Goal: Task Accomplishment & Management: Complete application form

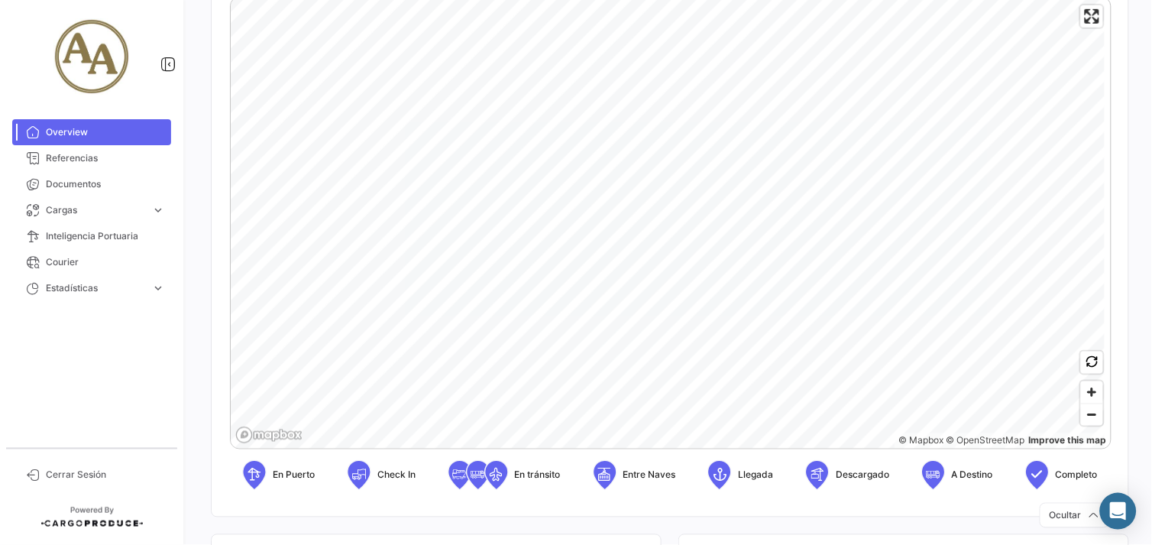
scroll to position [339, 0]
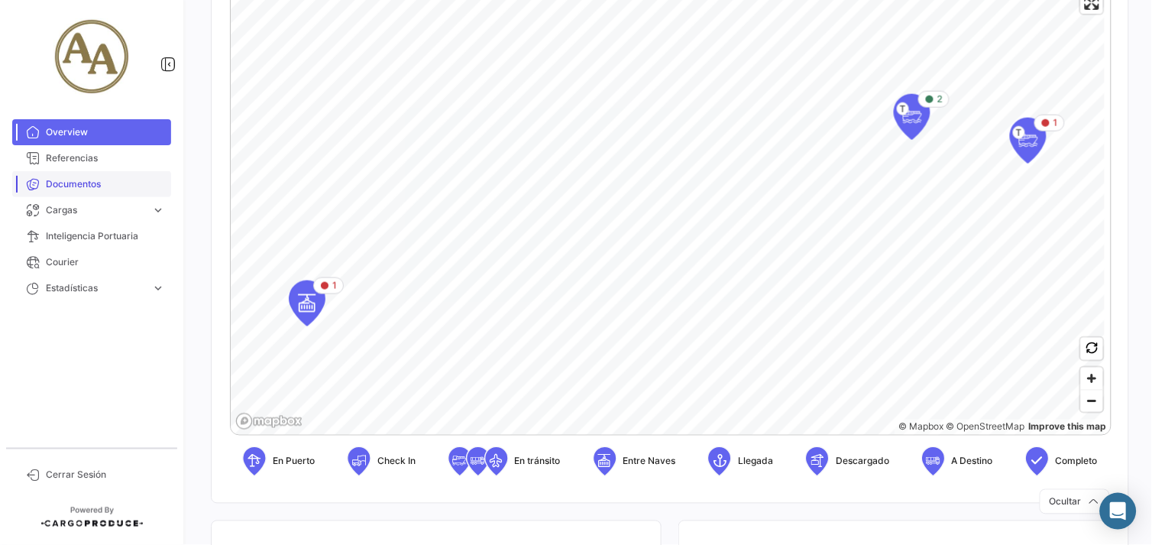
click at [86, 184] on span "Documentos" at bounding box center [105, 184] width 119 height 14
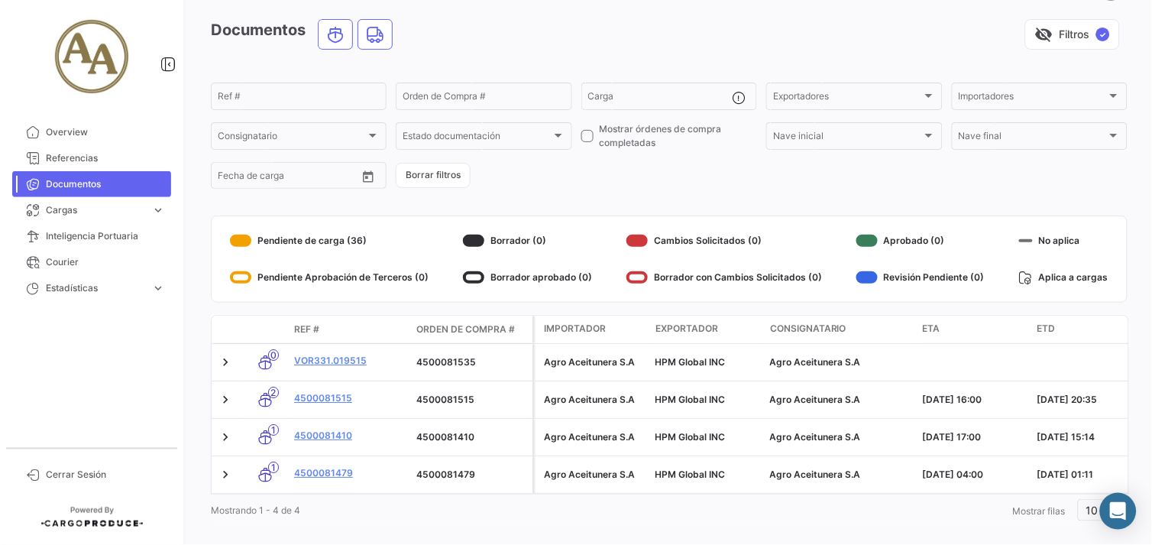
scroll to position [85, 0]
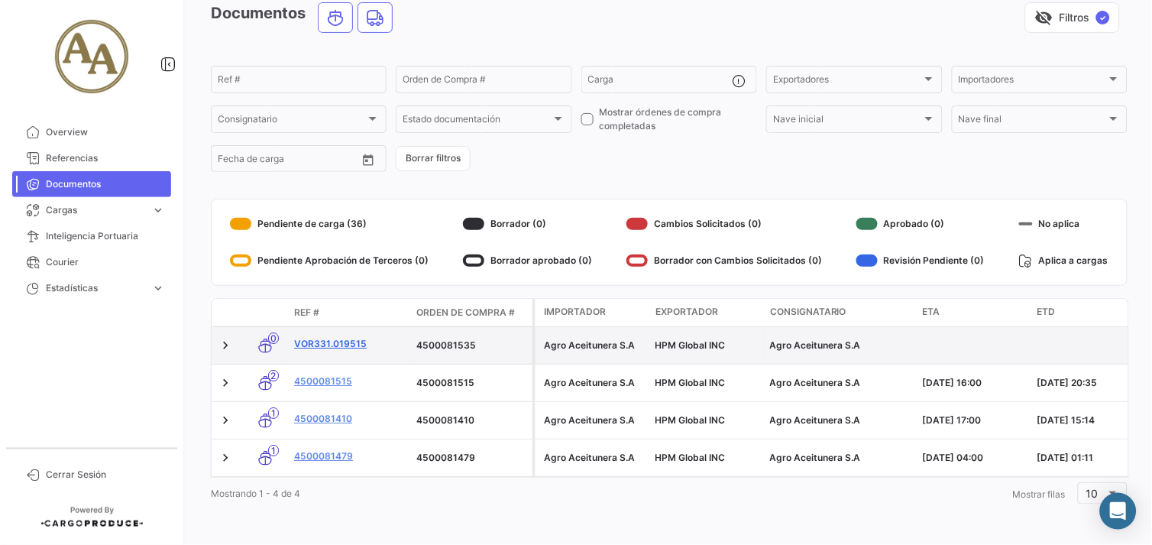
click at [324, 337] on link "VOR331.019515" at bounding box center [349, 344] width 110 height 14
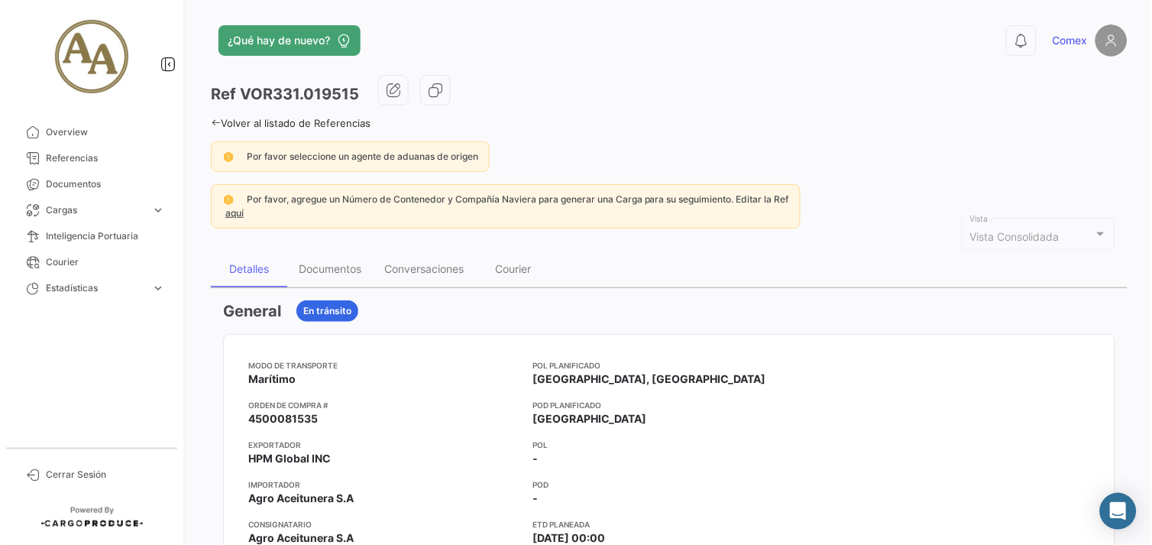
click at [698, 440] on app-card-info-title "POL" at bounding box center [669, 445] width 273 height 12
click at [402, 98] on button "button" at bounding box center [393, 90] width 31 height 31
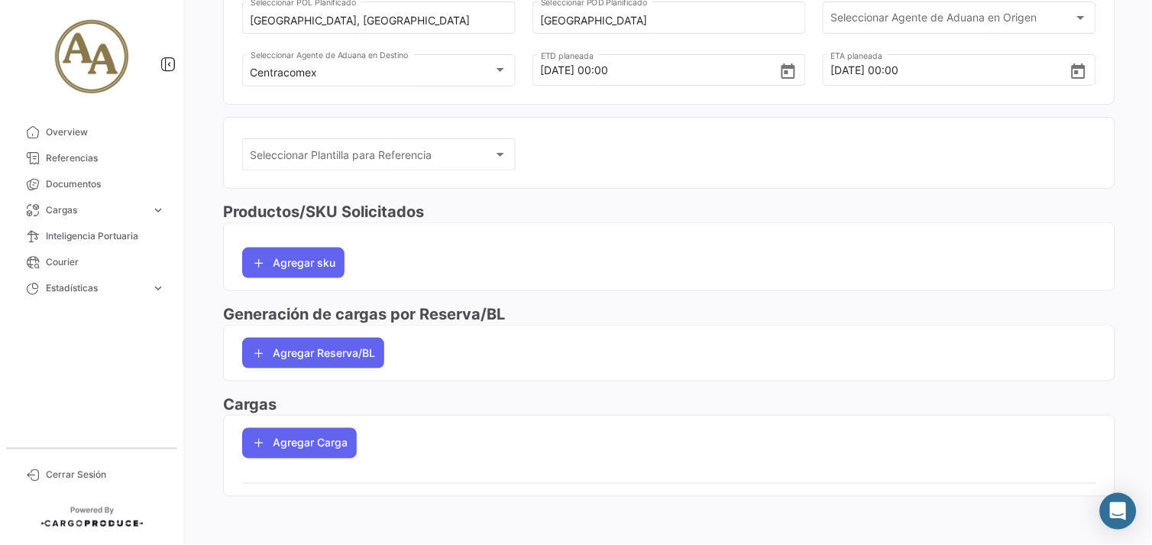
scroll to position [263, 0]
click at [371, 345] on button "Agregar Reserva/BL" at bounding box center [313, 352] width 142 height 31
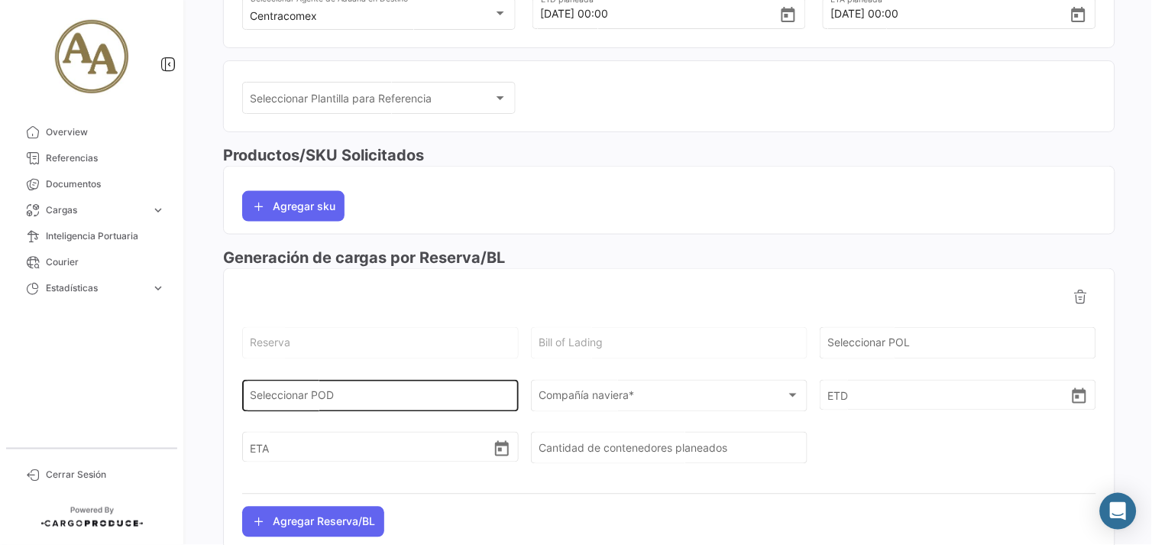
scroll to position [348, 0]
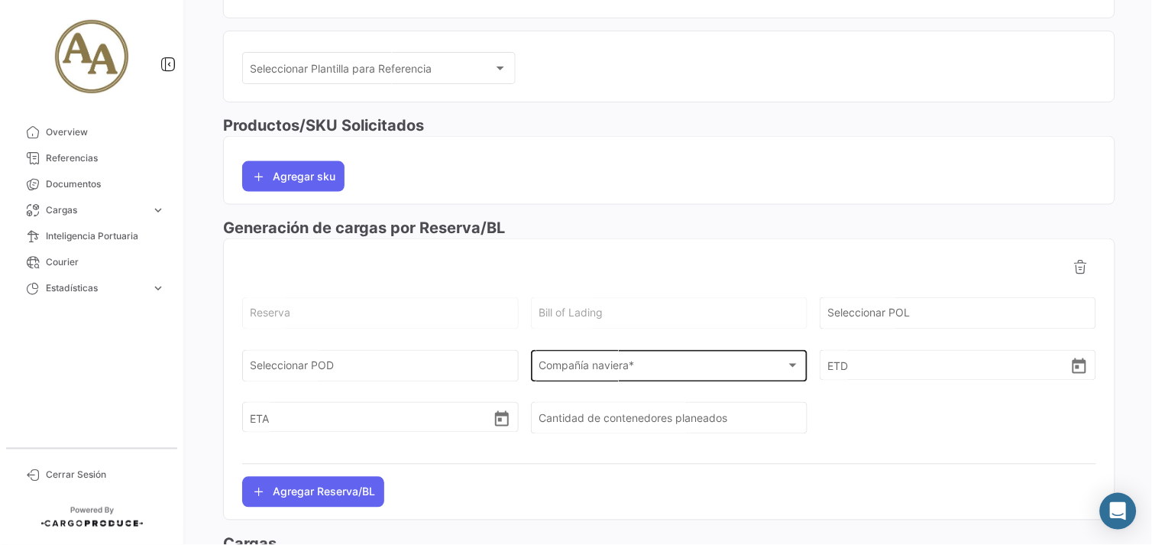
click at [625, 371] on span "Compañía naviera *" at bounding box center [662, 368] width 247 height 13
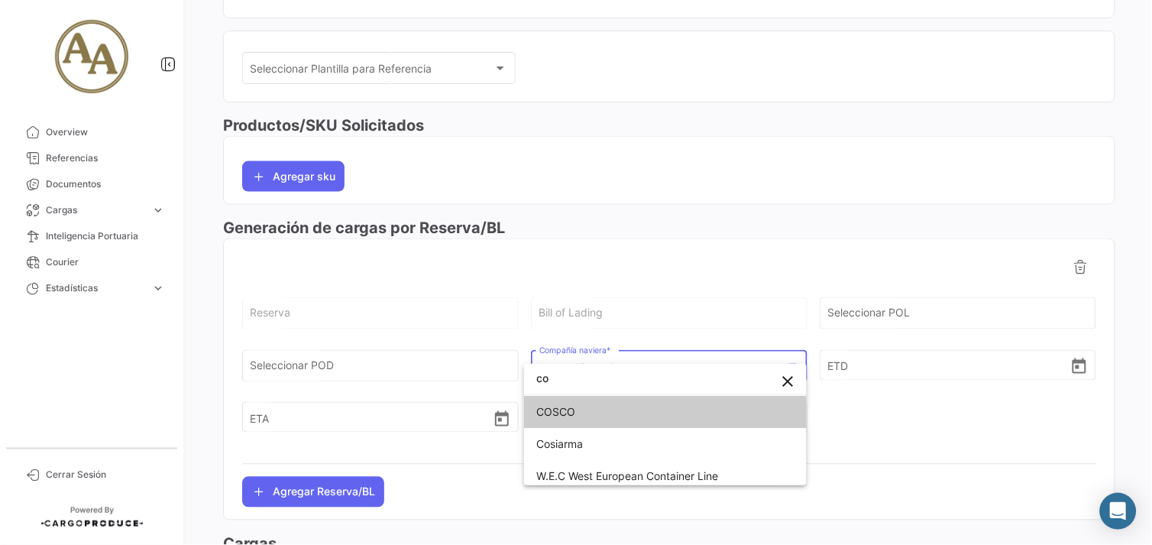
type input "co"
click at [623, 416] on span "COSCO" at bounding box center [665, 412] width 258 height 32
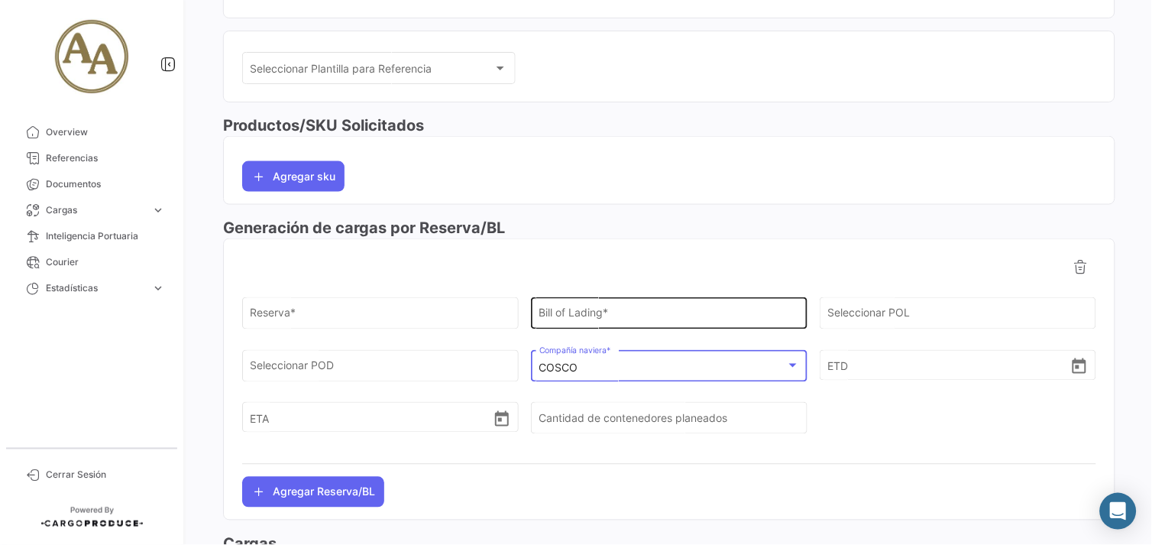
click at [605, 317] on input "Bill of Lading *" at bounding box center [669, 316] width 261 height 13
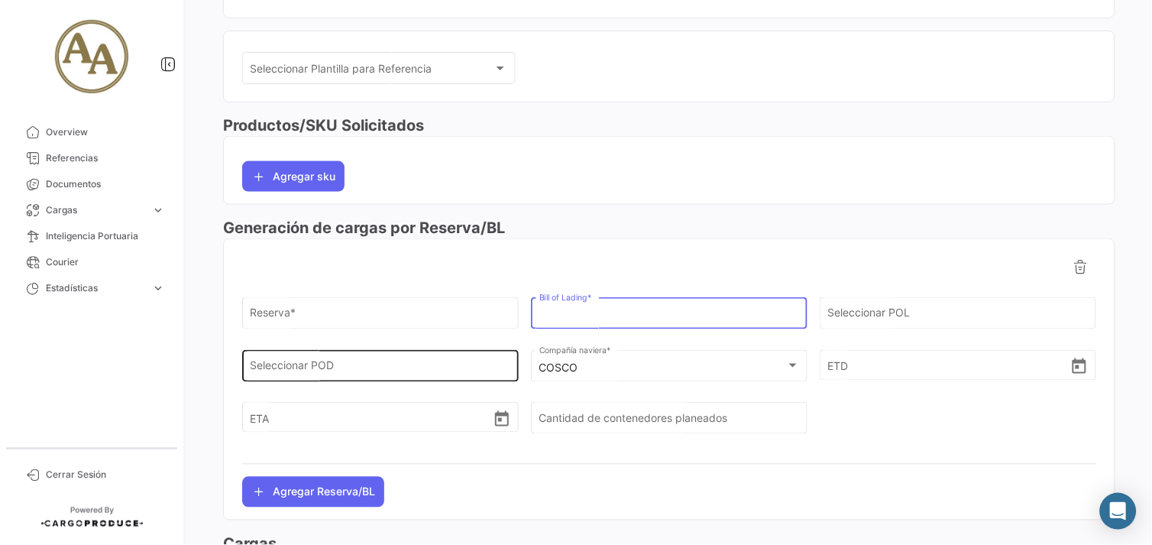
click at [432, 375] on input "Seleccionar POD" at bounding box center [381, 368] width 261 height 13
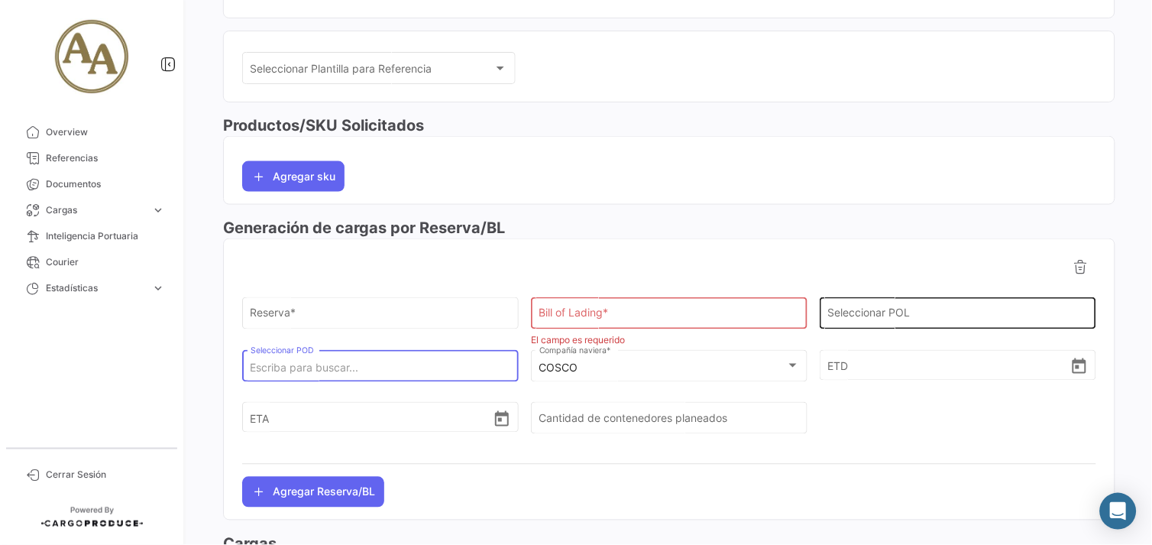
click at [858, 321] on input "Seleccionar POL" at bounding box center [958, 316] width 261 height 13
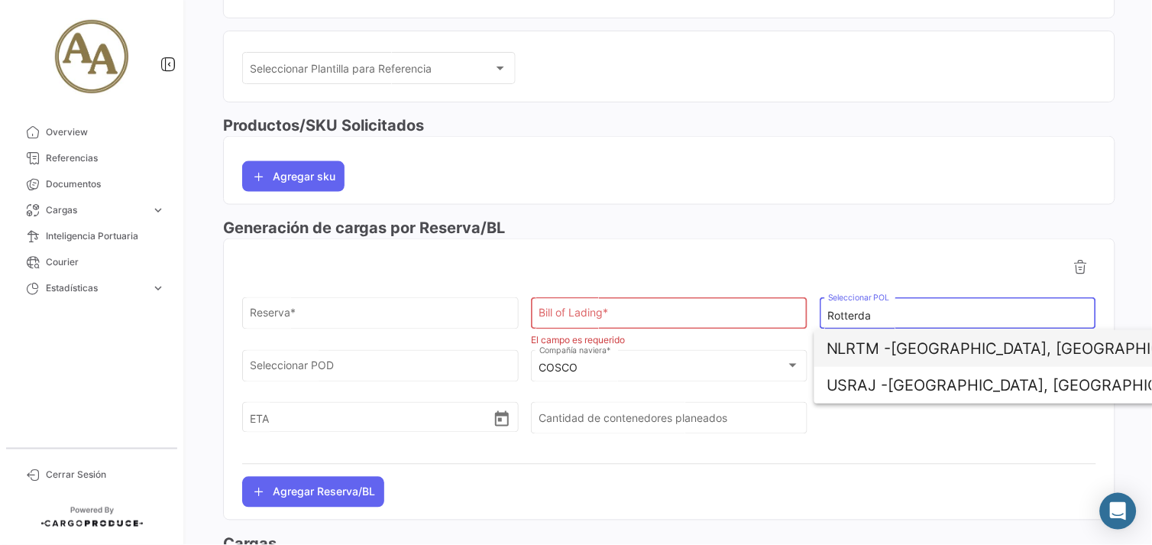
click at [973, 345] on span "NLRTM - [GEOGRAPHIC_DATA], [GEOGRAPHIC_DATA]" at bounding box center [1006, 348] width 358 height 37
type input "[GEOGRAPHIC_DATA], [GEOGRAPHIC_DATA]"
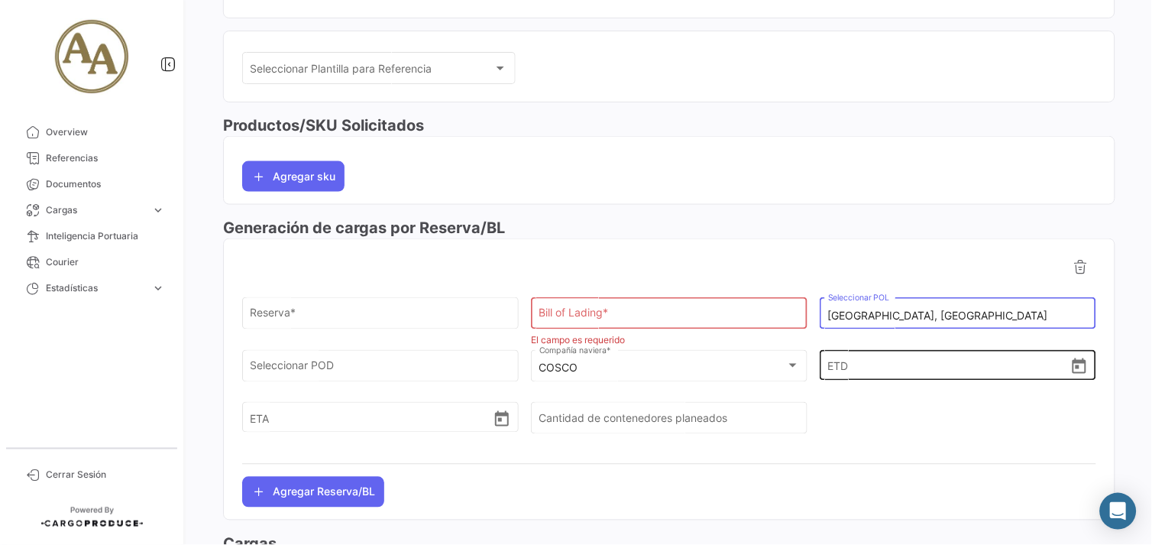
click at [869, 363] on input "ETD" at bounding box center [949, 364] width 242 height 53
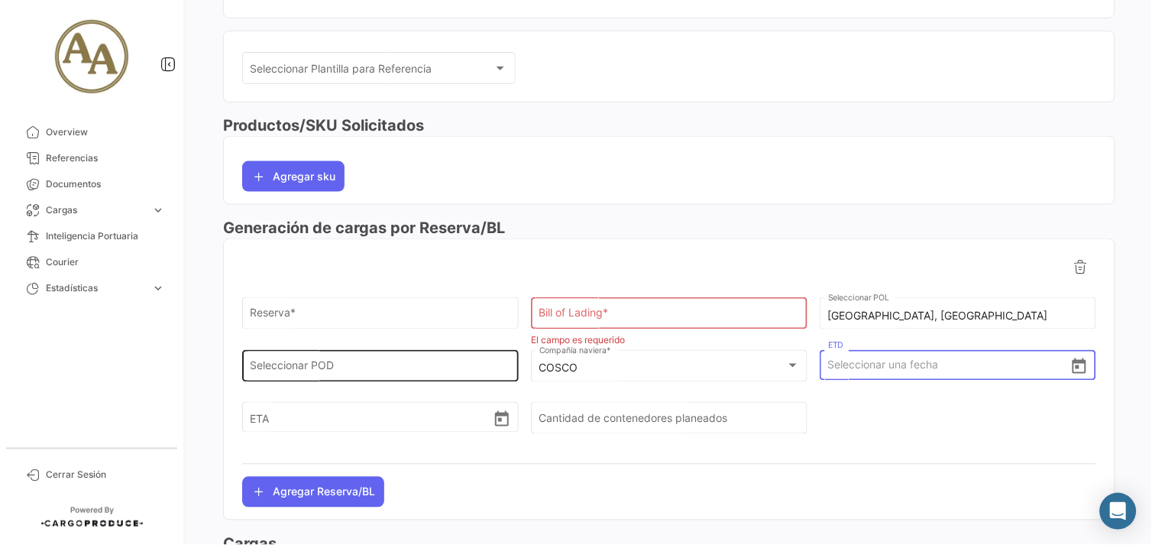
click at [364, 360] on div "Seleccionar POD" at bounding box center [381, 364] width 261 height 35
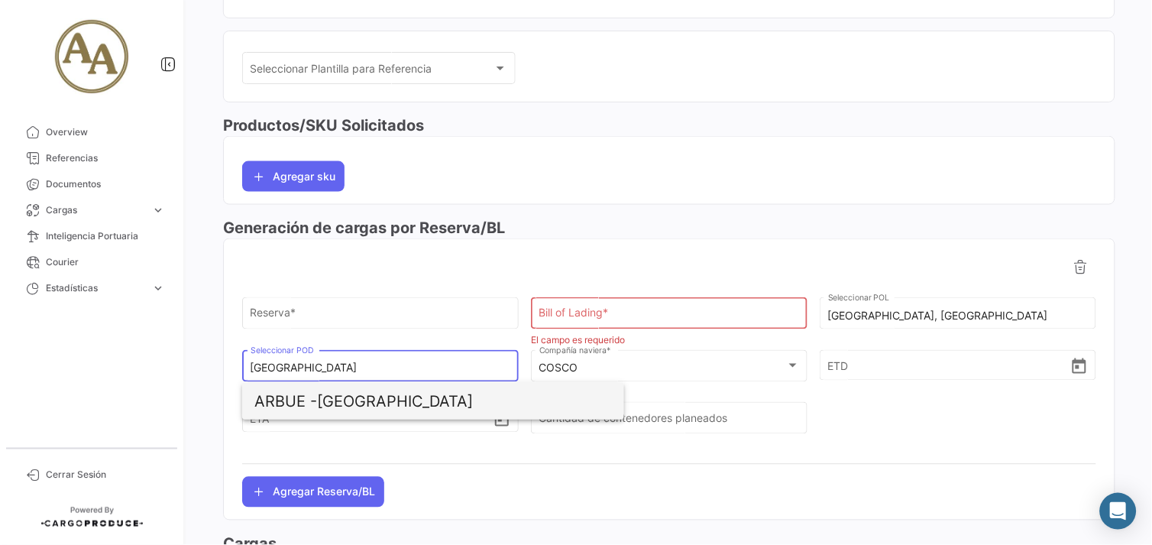
type input "[GEOGRAPHIC_DATA]"
click at [421, 407] on span "ARBUE - [GEOGRAPHIC_DATA]" at bounding box center [433, 401] width 358 height 37
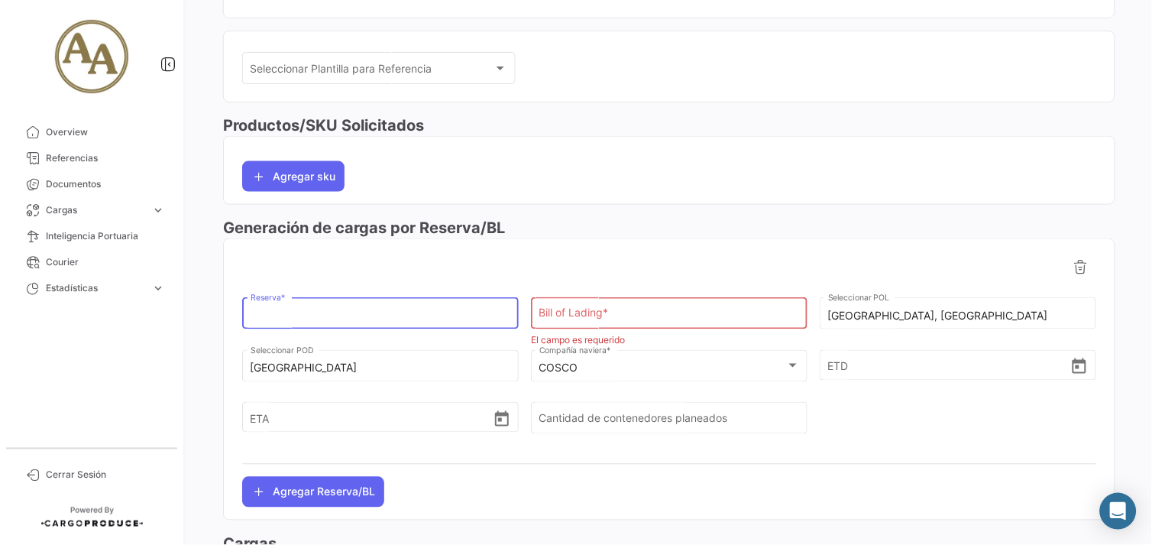
click at [461, 311] on input "Reserva *" at bounding box center [381, 316] width 261 height 13
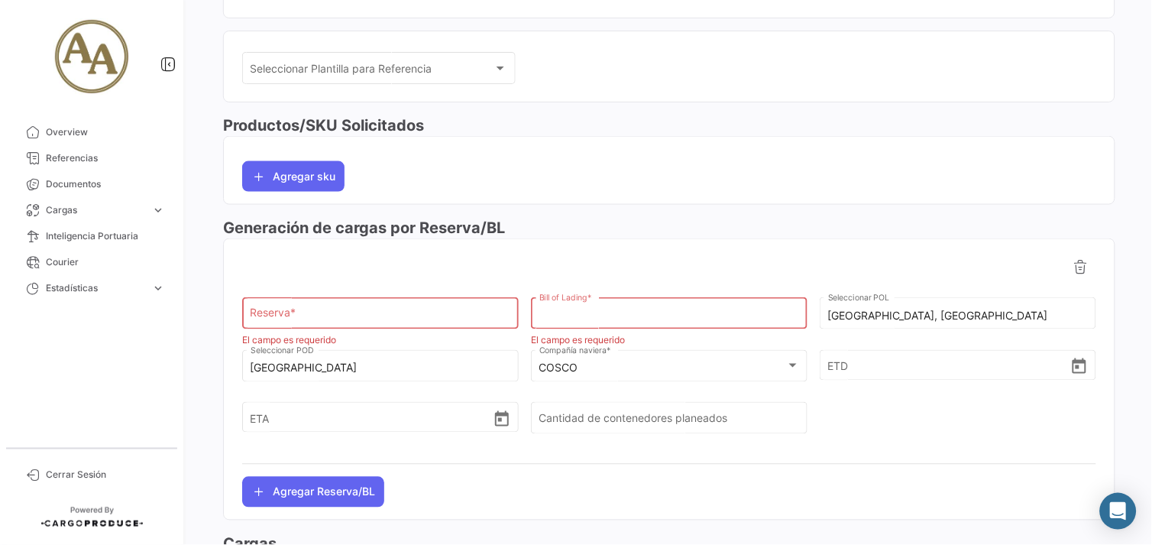
click at [634, 318] on input "Bill of Lading *" at bounding box center [669, 316] width 261 height 13
type input "c"
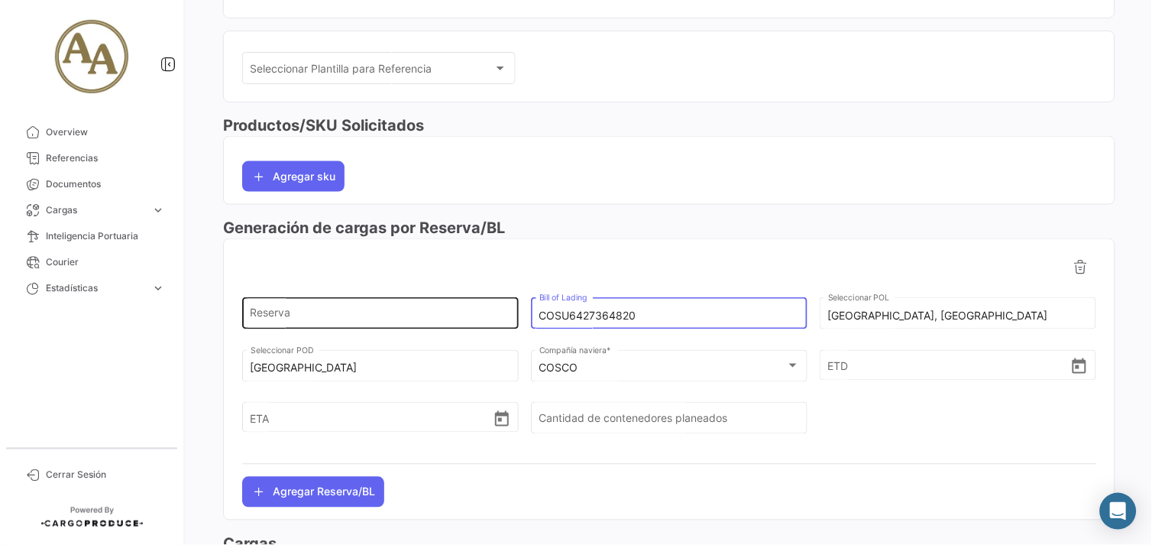
drag, startPoint x: 649, startPoint y: 313, endPoint x: 444, endPoint y: 300, distance: 205.9
click at [445, 302] on div "Reserva COSU6427364820 Bill of [GEOGRAPHIC_DATA], [GEOGRAPHIC_DATA] Seleccionar…" at bounding box center [669, 320] width 854 height 53
type input "COSU6427364820"
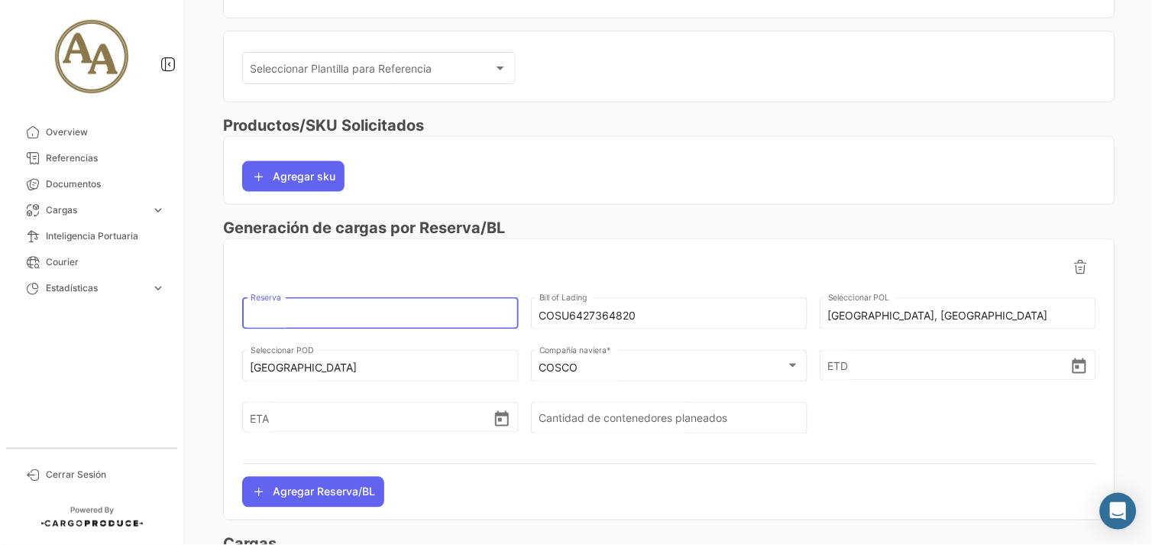
click at [406, 313] on input "Reserva" at bounding box center [381, 316] width 261 height 13
paste input "COSU6427364820"
drag, startPoint x: 278, startPoint y: 313, endPoint x: 214, endPoint y: 322, distance: 64.8
click at [216, 322] on div "Marítimo Seleccionar Modo de Transporte * VOR331.019515 Referencia # * 45000815…" at bounding box center [669, 212] width 917 height 872
type input "6427364820"
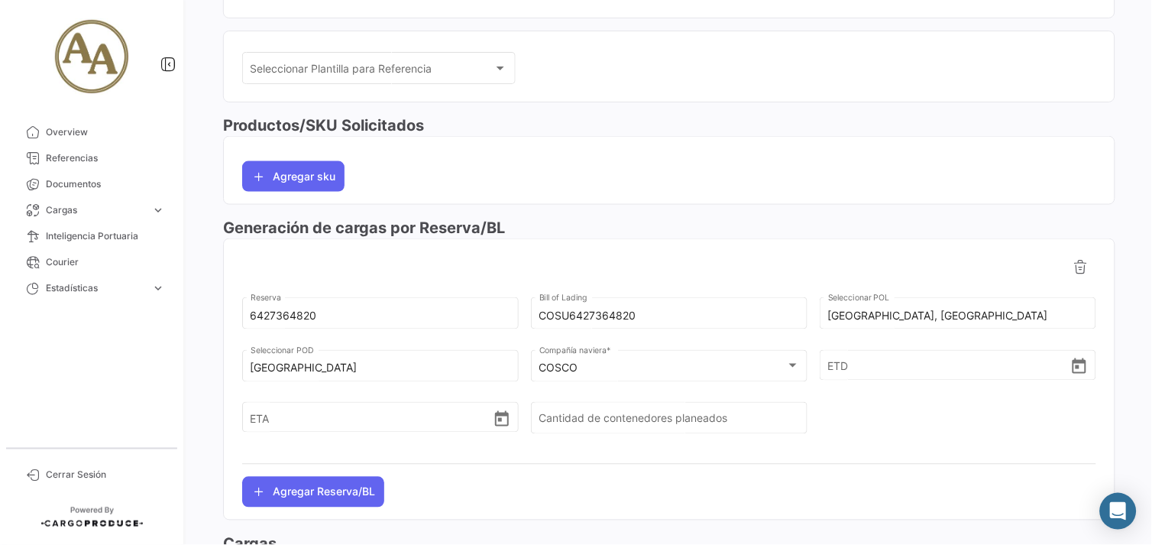
click at [415, 272] on div at bounding box center [669, 266] width 854 height 31
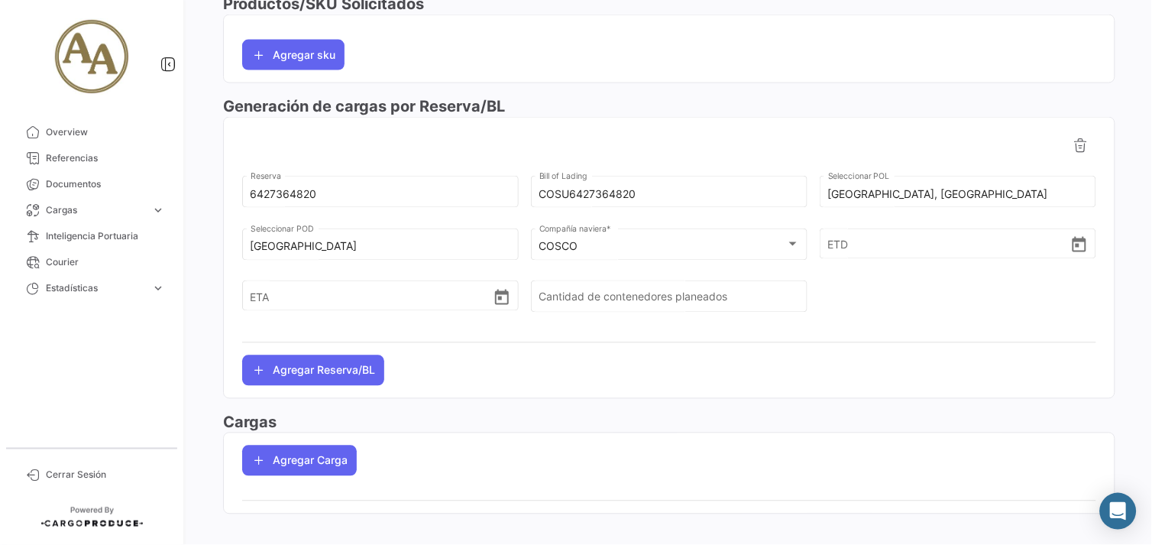
scroll to position [490, 0]
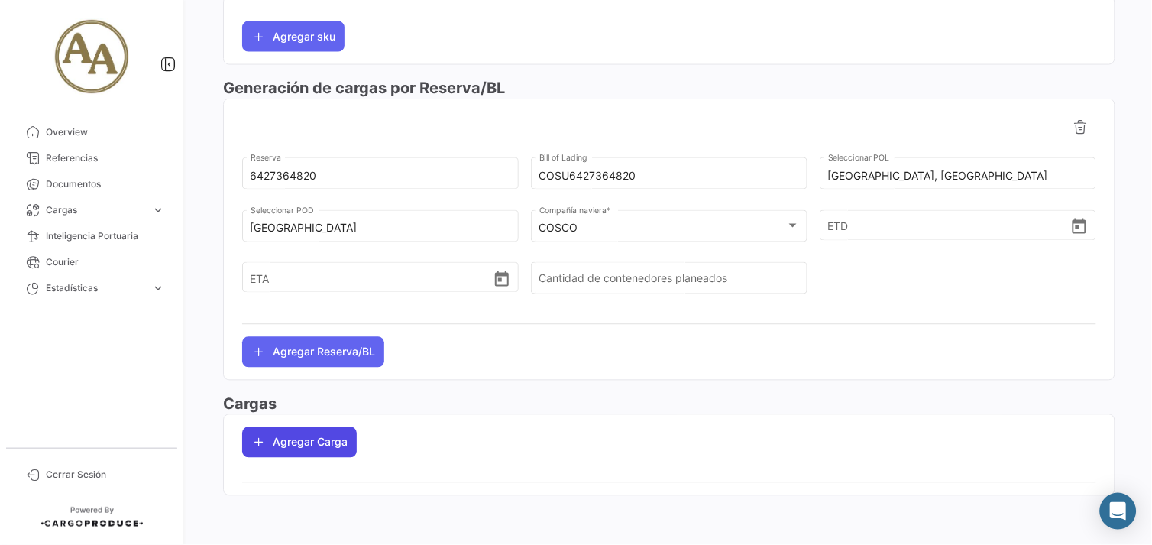
click at [295, 449] on button "Agregar Carga" at bounding box center [299, 442] width 115 height 31
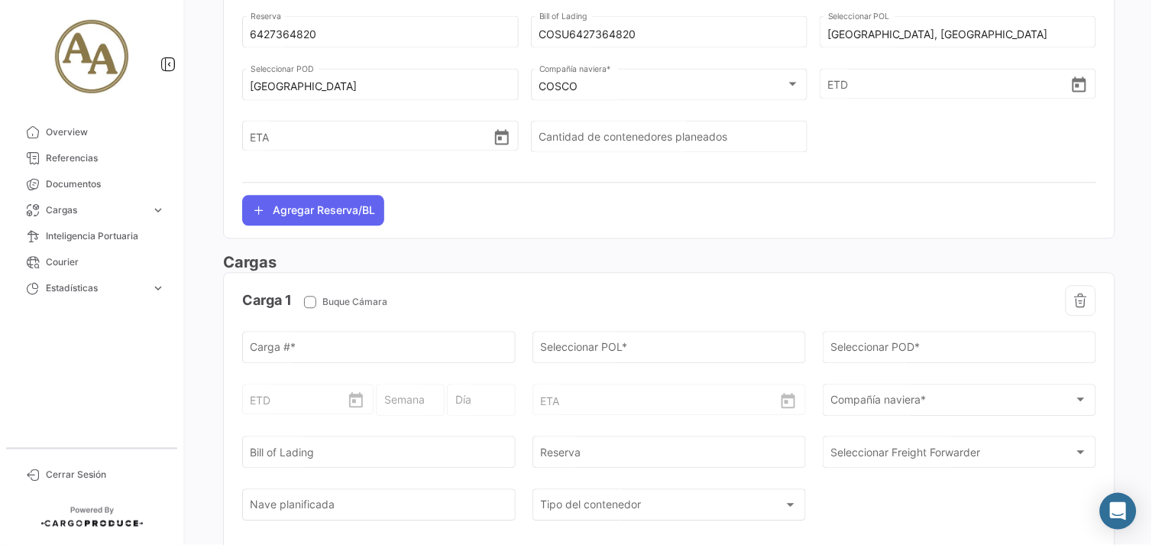
scroll to position [659, 0]
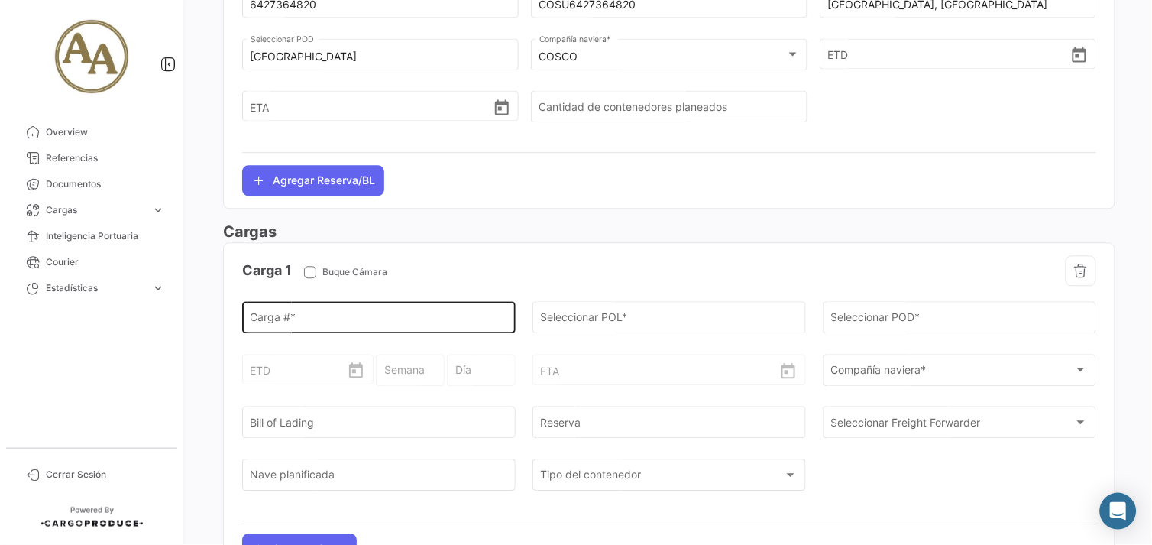
drag, startPoint x: 370, startPoint y: 322, endPoint x: 406, endPoint y: 300, distance: 42.5
click at [370, 322] on input "Carga # *" at bounding box center [379, 320] width 257 height 13
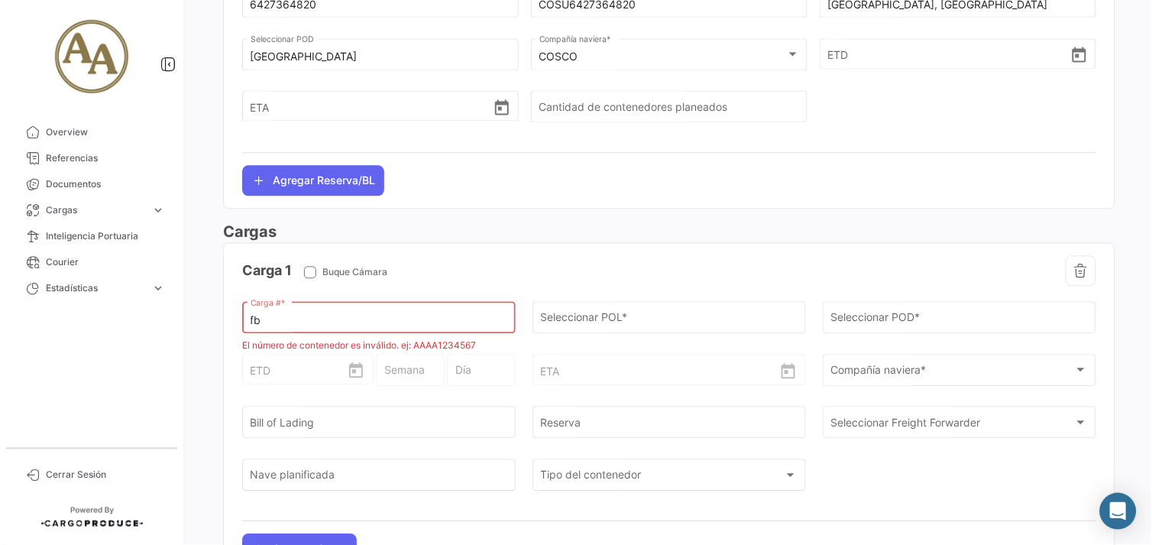
type input "f"
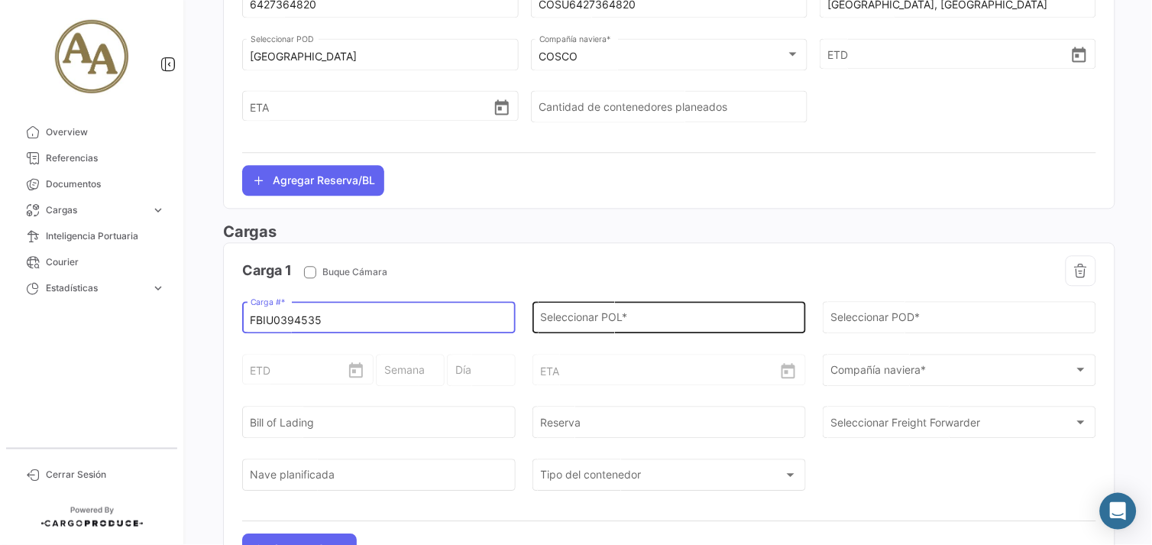
type input "FBIU0394535"
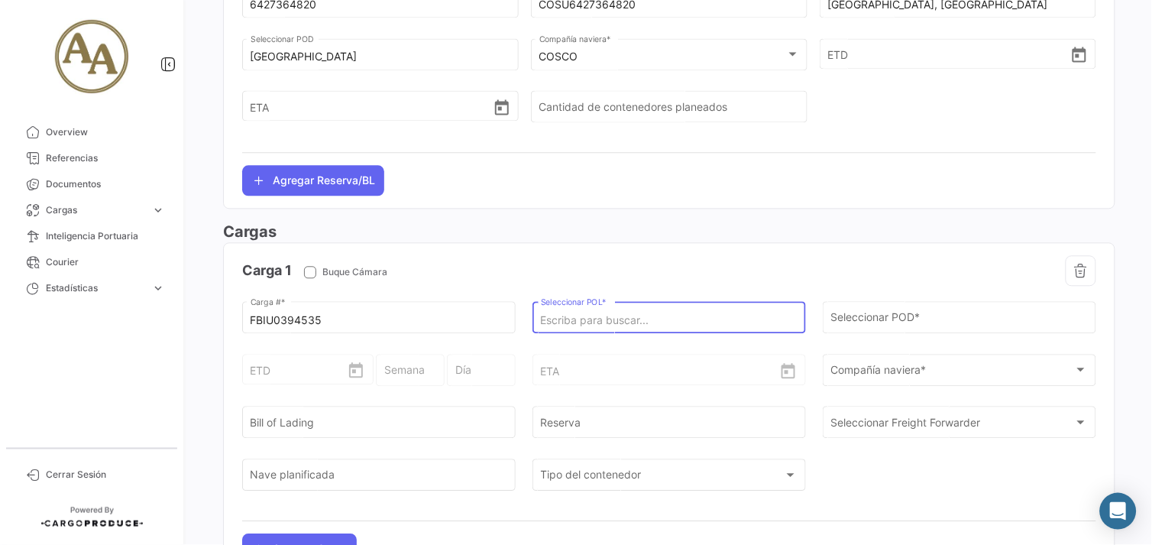
click at [626, 316] on input "Seleccionar POL *" at bounding box center [669, 320] width 257 height 13
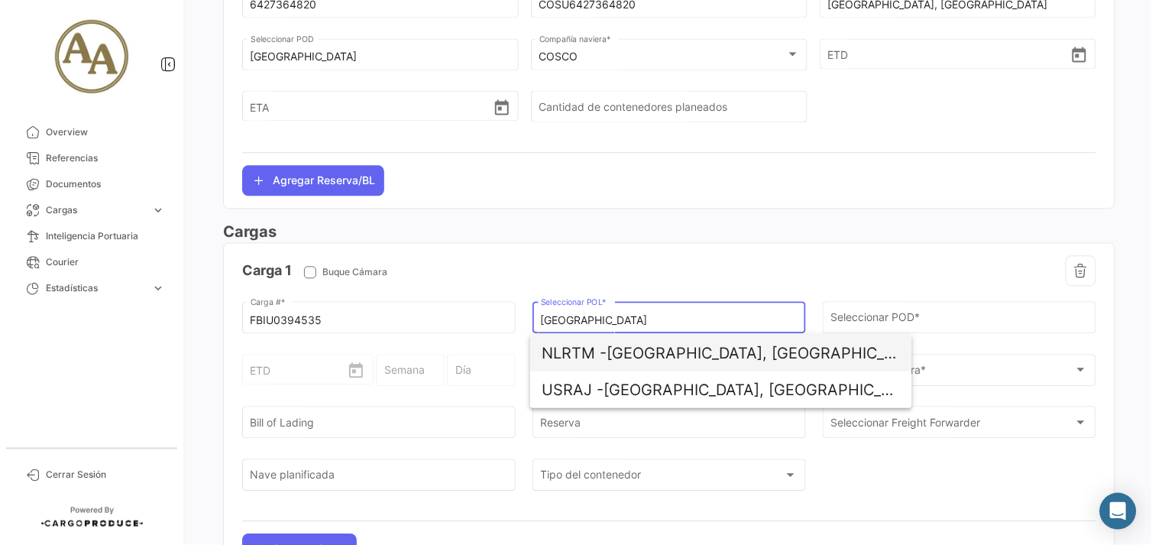
click at [735, 354] on span "NLRTM - [GEOGRAPHIC_DATA], [GEOGRAPHIC_DATA]" at bounding box center [721, 353] width 358 height 37
type input "[GEOGRAPHIC_DATA], [GEOGRAPHIC_DATA]"
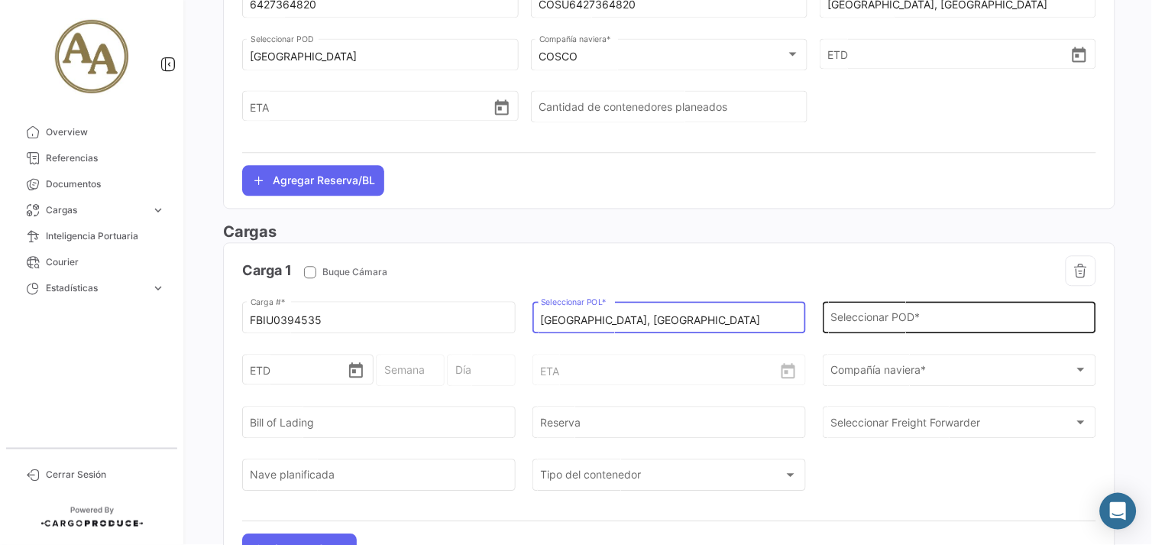
click at [960, 318] on input "Seleccionar POD *" at bounding box center [959, 320] width 257 height 13
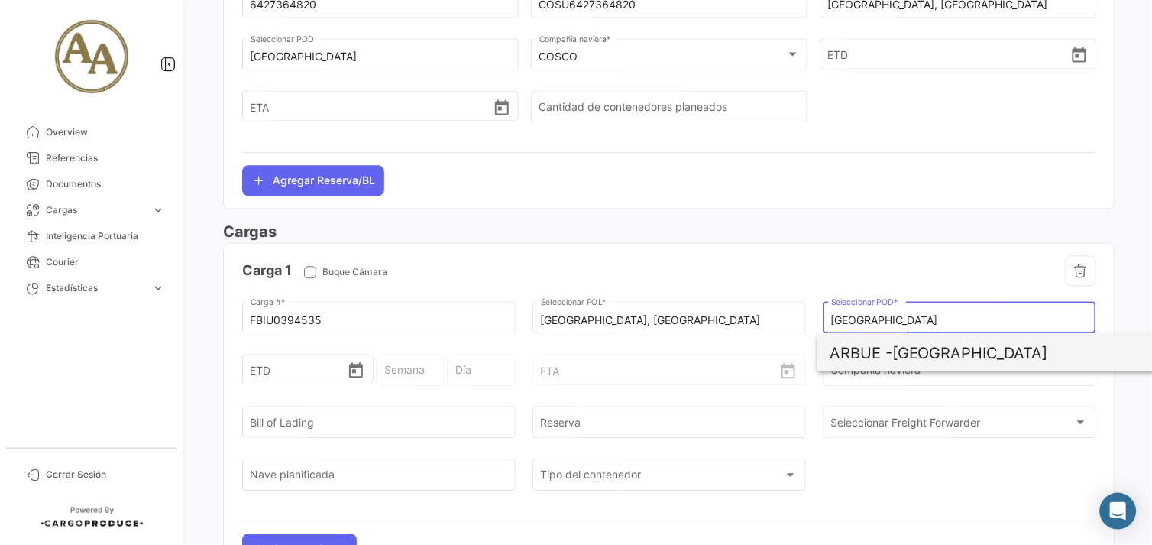
click at [987, 357] on span "ARBUE - [GEOGRAPHIC_DATA]" at bounding box center [1009, 353] width 358 height 37
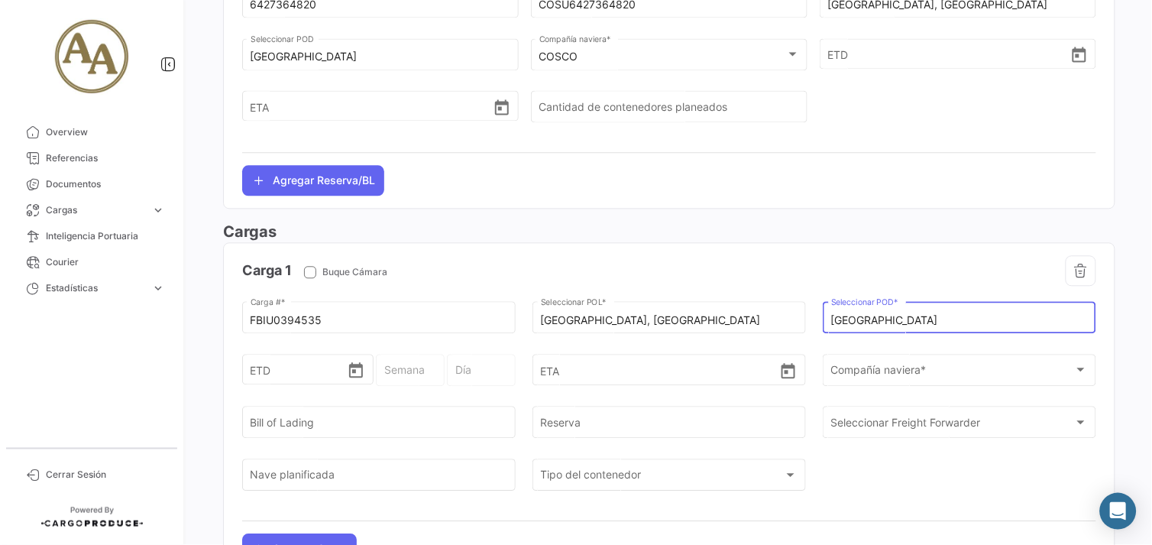
type input "[GEOGRAPHIC_DATA]"
click at [262, 361] on input "ETD" at bounding box center [299, 368] width 97 height 53
click at [311, 365] on input "ETD" at bounding box center [299, 368] width 97 height 53
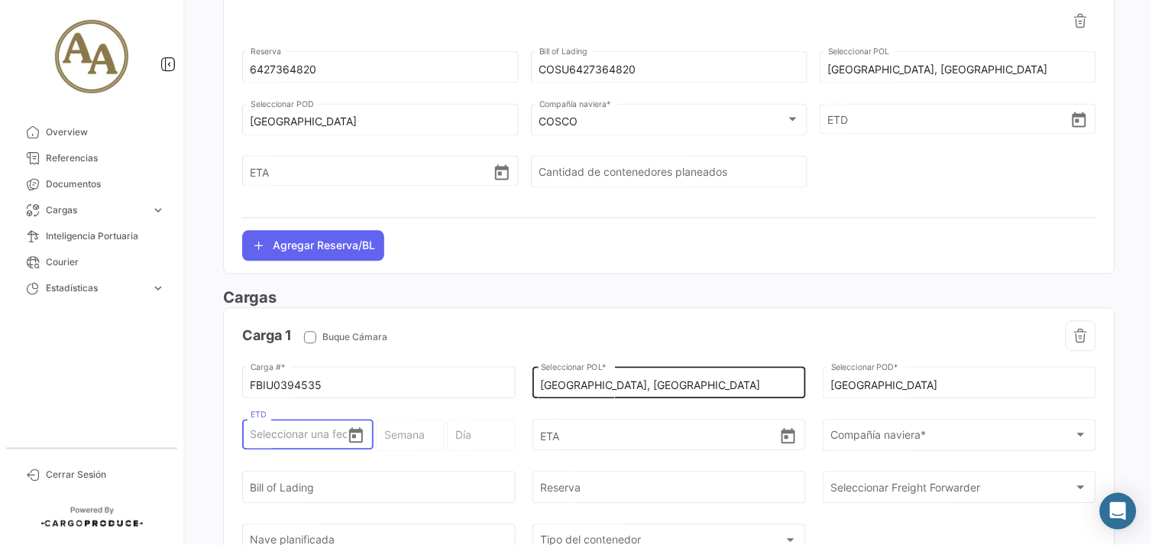
scroll to position [678, 0]
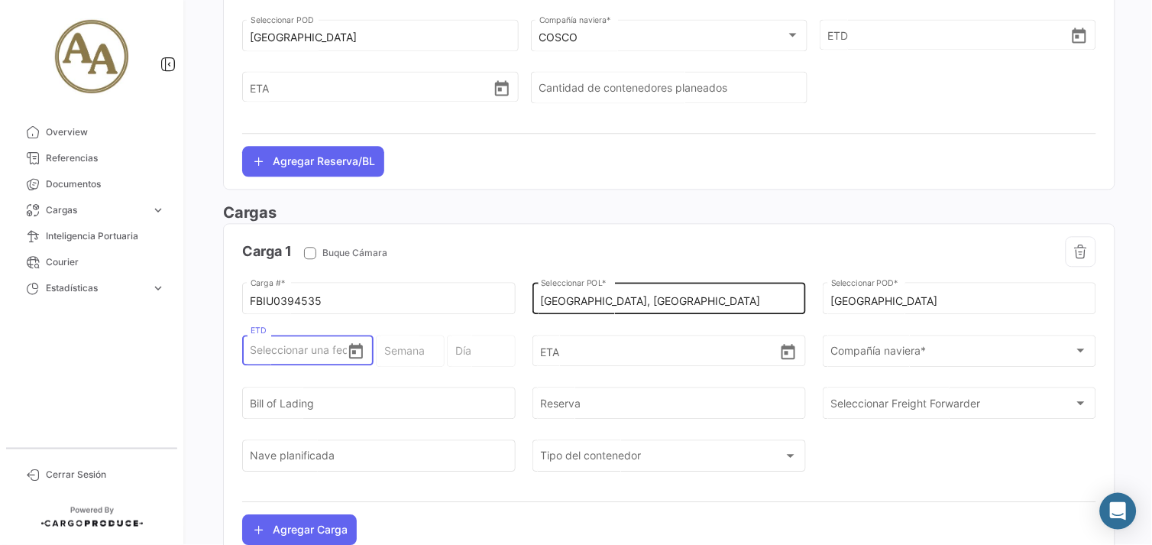
type input "3"
type input "36 - 2025"
type input "Miércoles"
type input "30"
type input "40 - 2025"
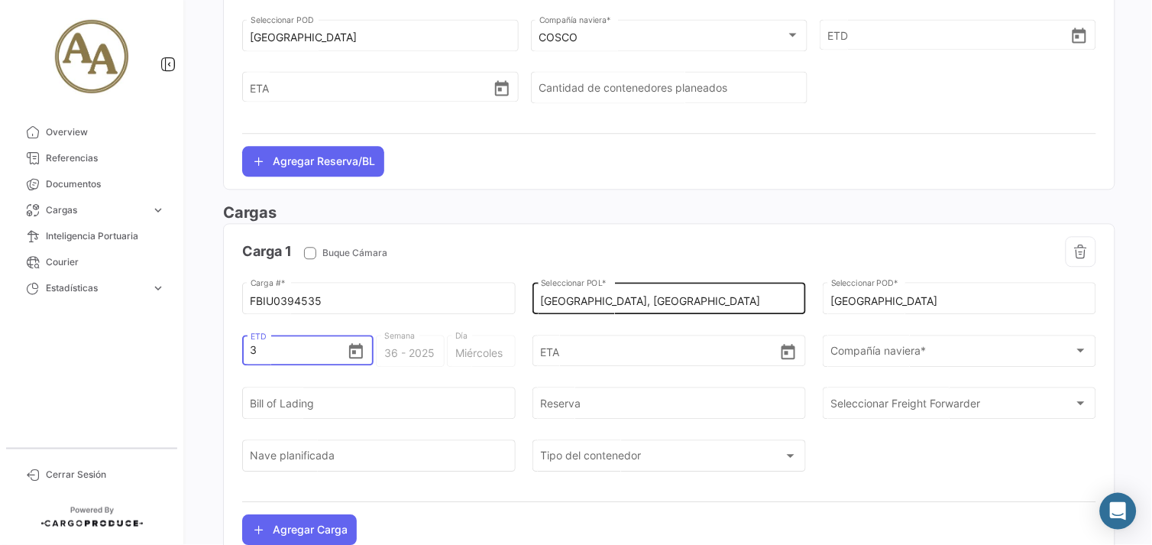
type input "Martes"
type input "30/0"
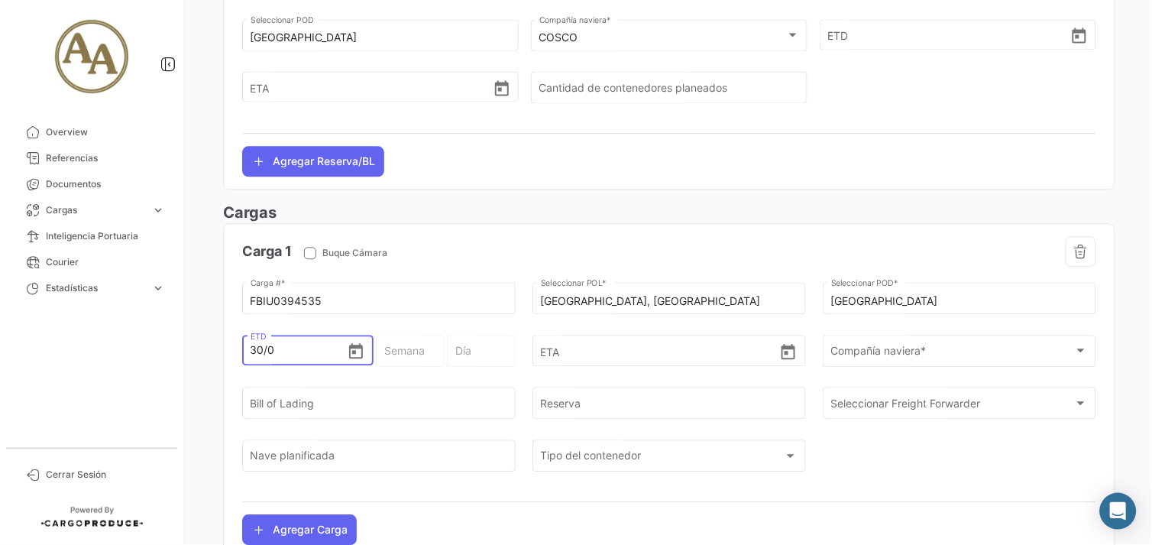
type input "30/08"
type input "35 - 2025"
type input "Sábado"
type input "30/08/2"
type input "35 - 2"
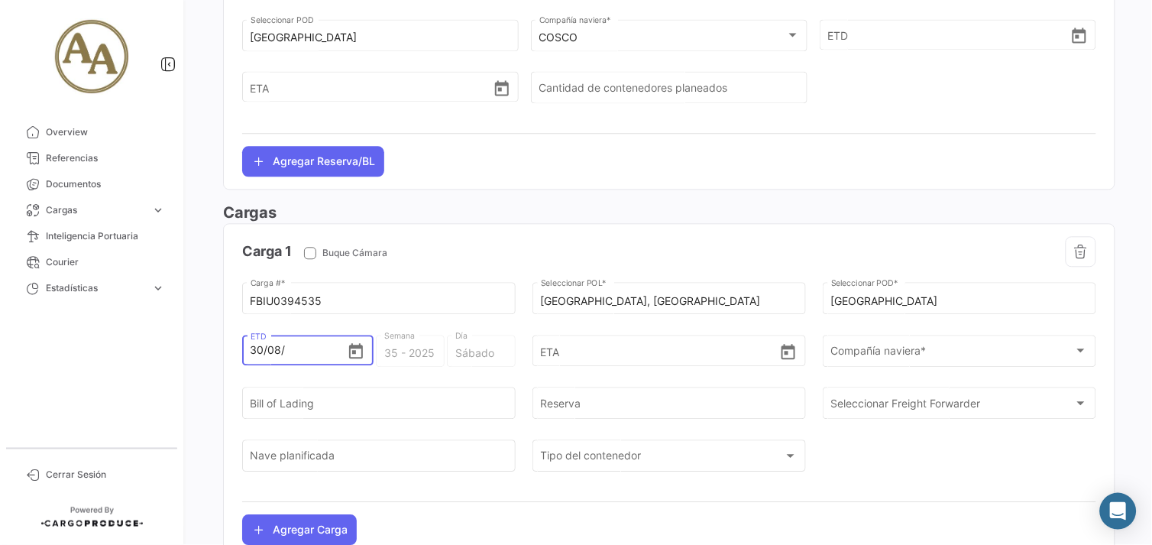
type input "Viernes"
type input "[DATE]"
type input "35 - 2020"
type input "[PERSON_NAME]"
type input "30/08/202"
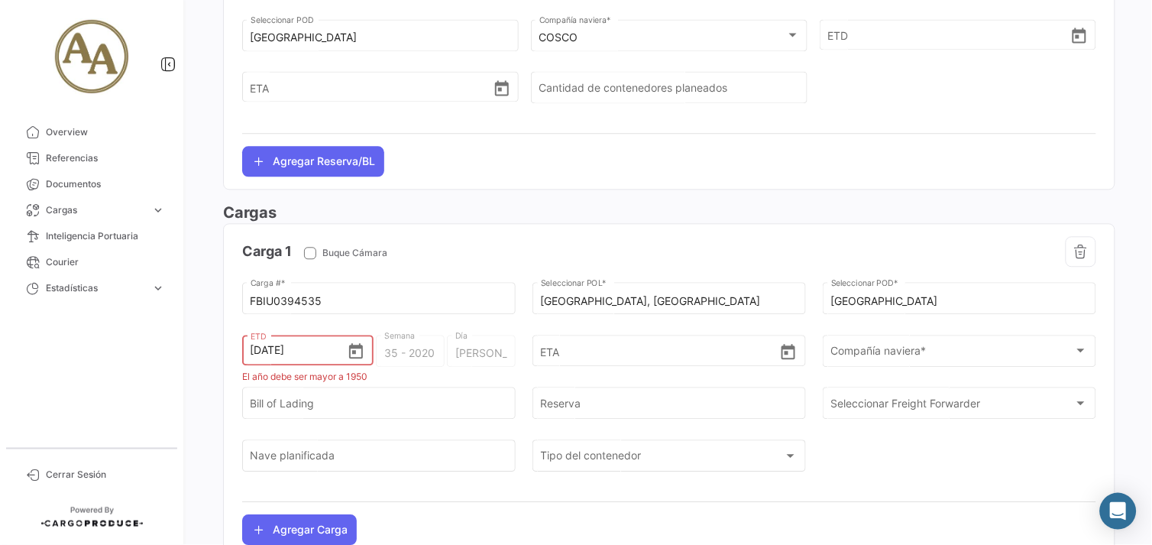
type input "35 - 202"
type input "Lunes"
type input "[DATE]"
type input "35 - 2025"
type input "Sábado"
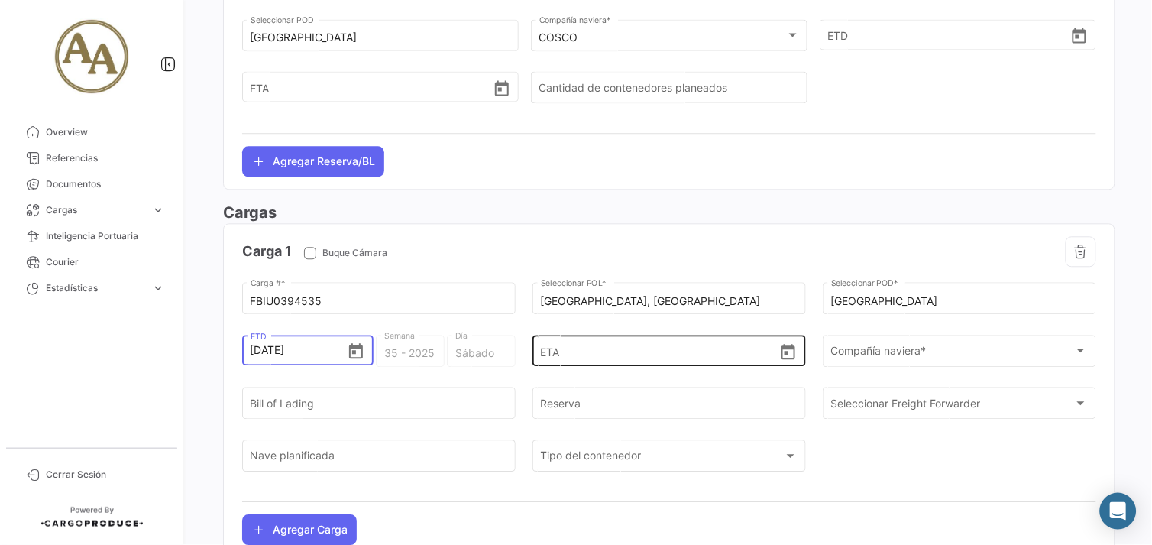
type input "[DATE] 00:00"
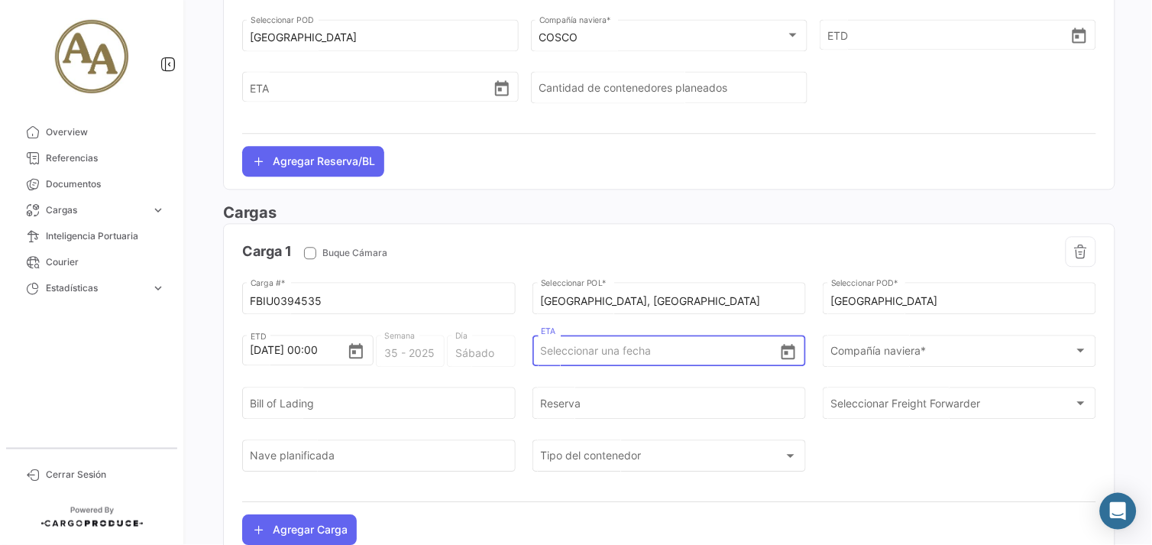
click at [594, 363] on input "ETA" at bounding box center [660, 350] width 239 height 53
type input "[DATE] 00:00"
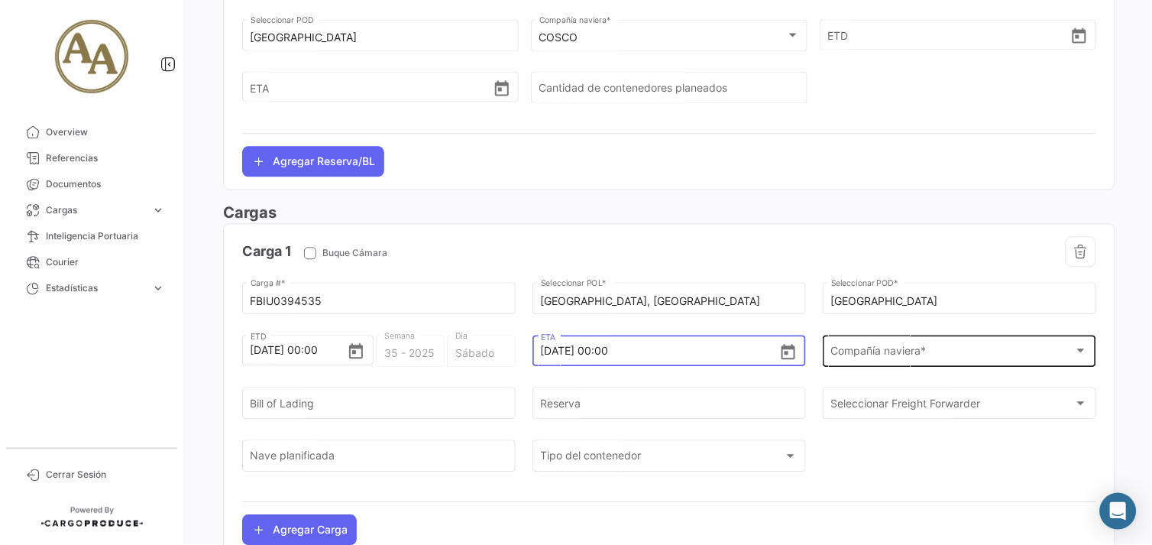
click at [905, 348] on span "Compañía naviera *" at bounding box center [953, 353] width 244 height 13
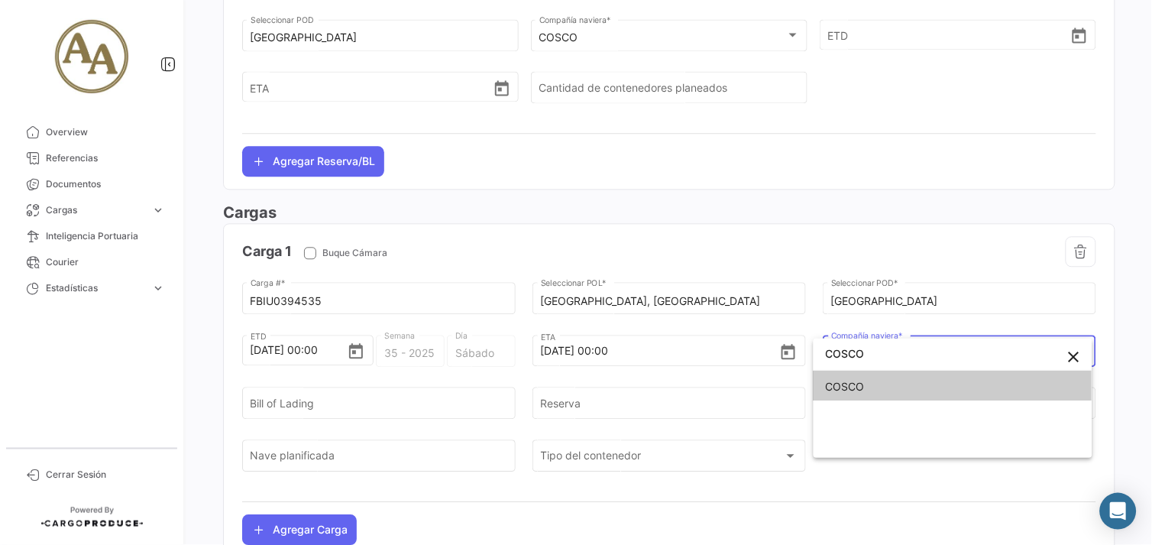
type input "COSCO"
click at [952, 387] on span "COSCO" at bounding box center [953, 387] width 254 height 32
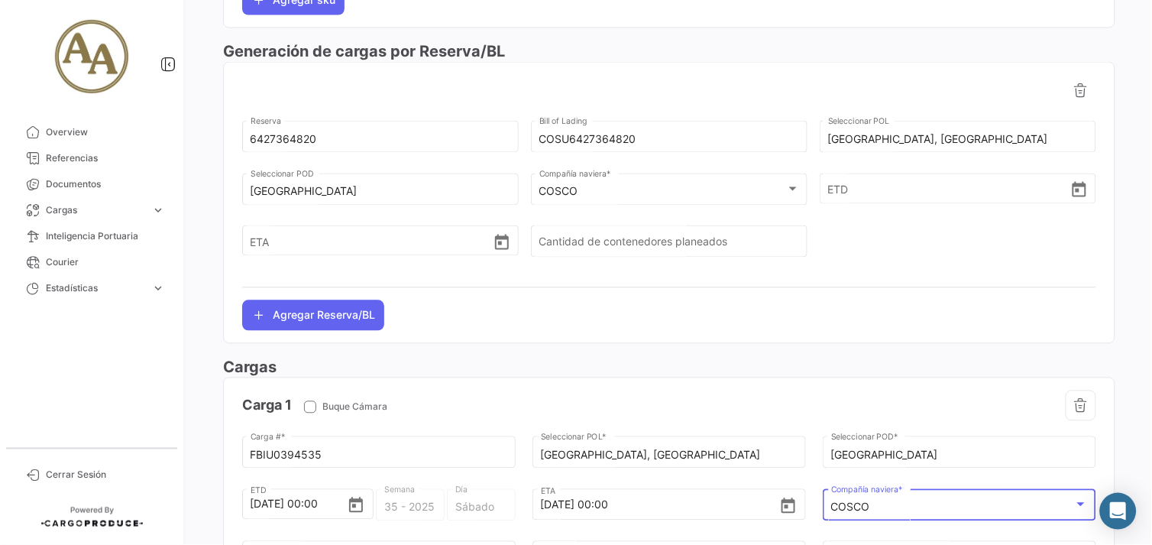
scroll to position [509, 0]
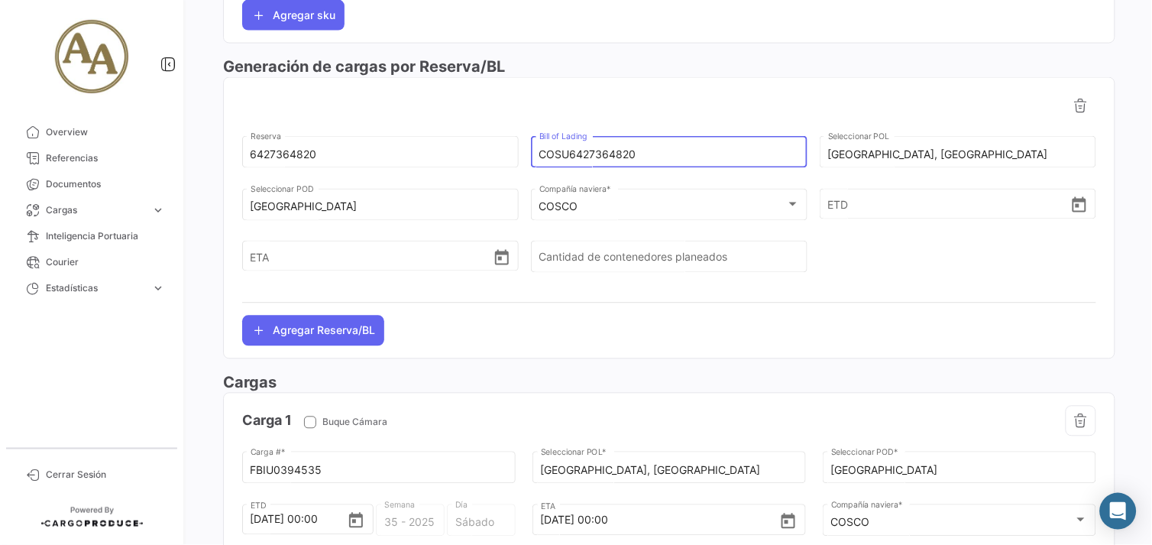
drag, startPoint x: 612, startPoint y: 170, endPoint x: 510, endPoint y: 172, distance: 101.6
click at [510, 172] on div "6427364820 Reserva COSU6427364820 Bill of [GEOGRAPHIC_DATA], [GEOGRAPHIC_DATA] …" at bounding box center [669, 159] width 854 height 53
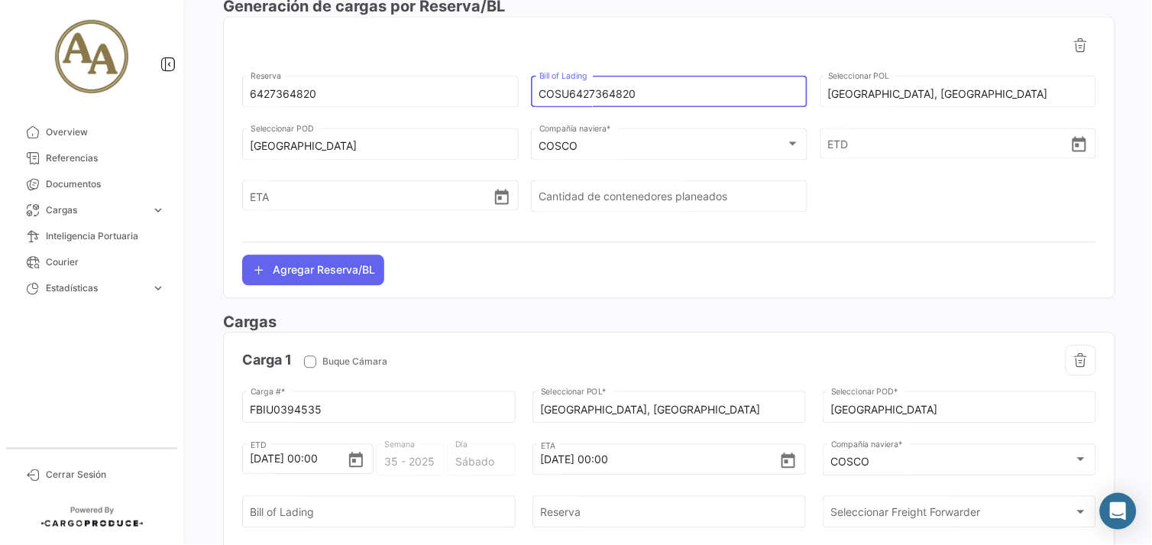
scroll to position [764, 0]
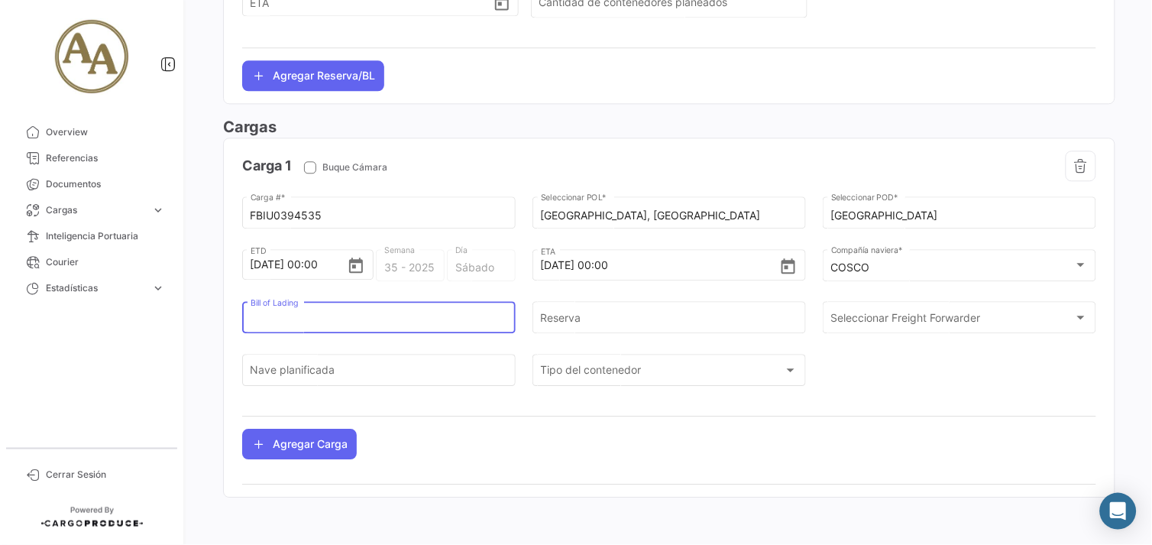
click at [359, 322] on input "Bill of Lading" at bounding box center [379, 320] width 257 height 13
paste input "COSU6427364820"
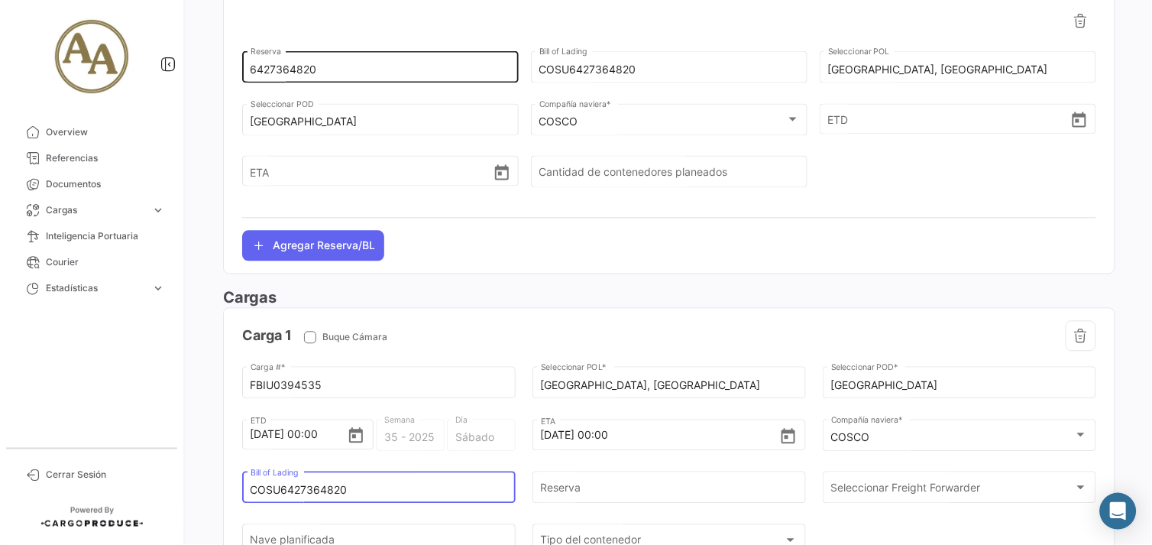
type input "COSU6427364820"
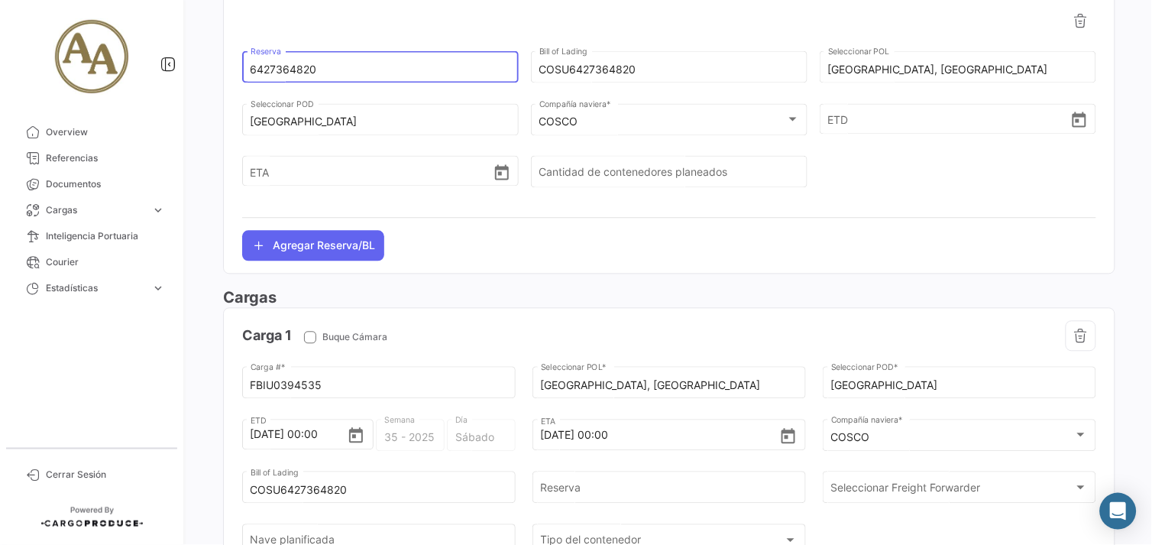
drag, startPoint x: 317, startPoint y: 73, endPoint x: 242, endPoint y: 67, distance: 75.1
click at [242, 67] on div "6427364820 Reserva" at bounding box center [380, 65] width 277 height 35
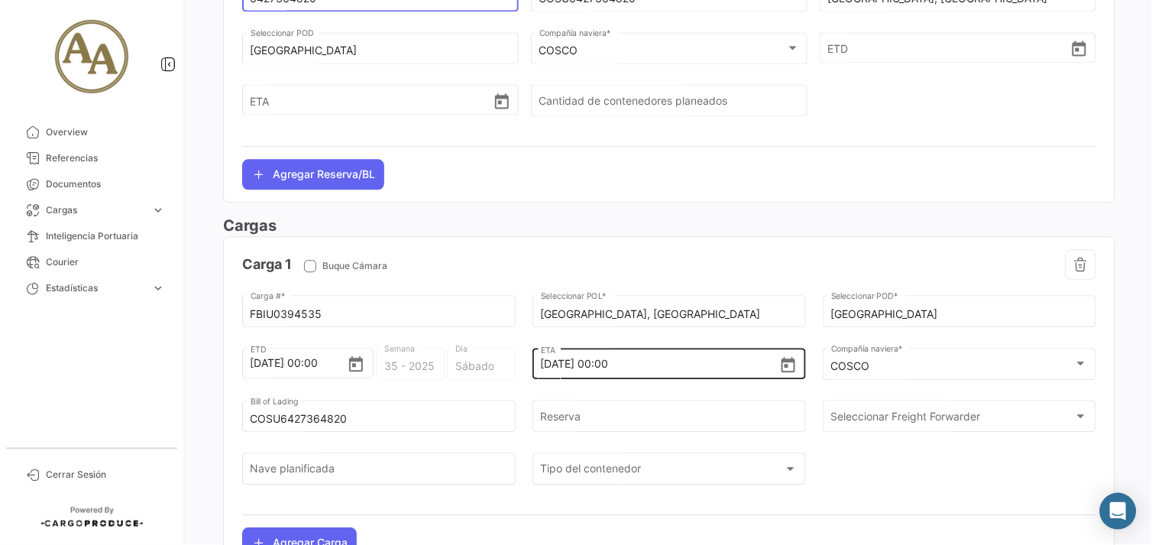
scroll to position [764, 0]
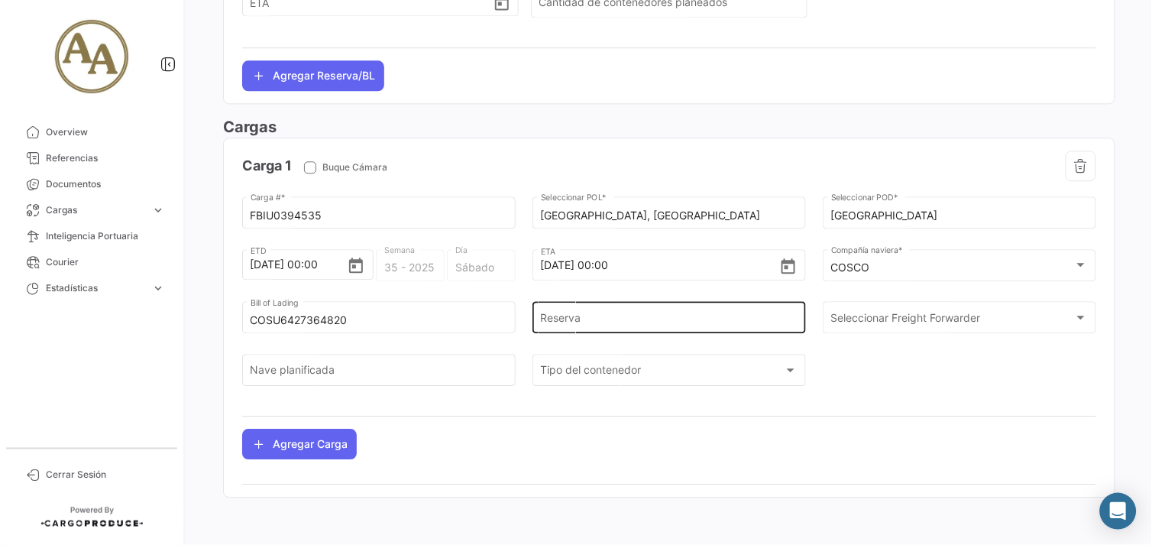
click at [646, 329] on div "Reserva" at bounding box center [669, 316] width 257 height 35
click at [636, 313] on div "Reserva" at bounding box center [669, 316] width 257 height 35
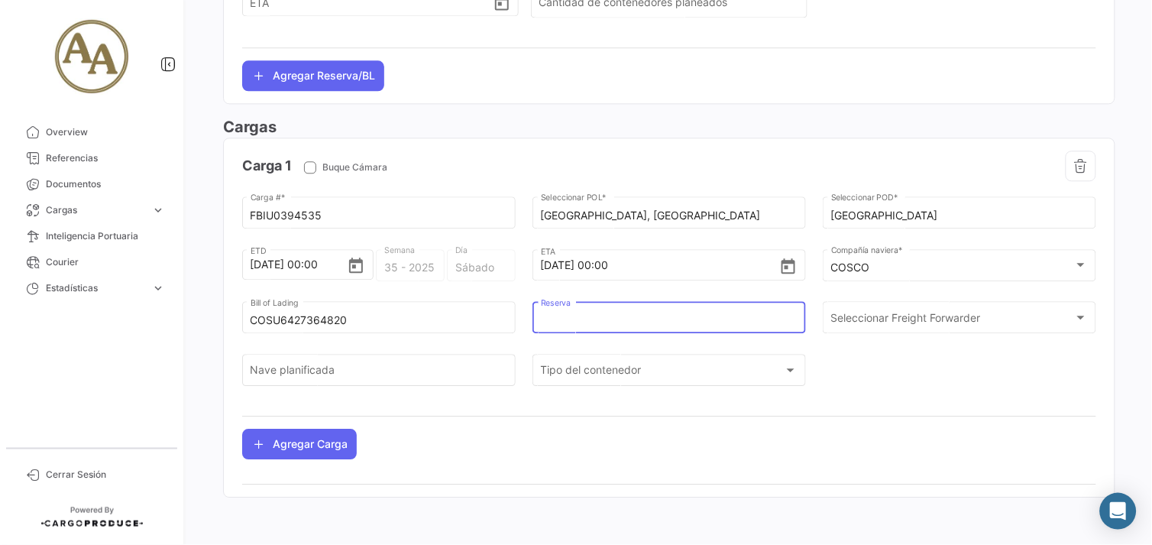
click at [651, 316] on input "Reserva" at bounding box center [669, 320] width 257 height 13
paste input "6427364820"
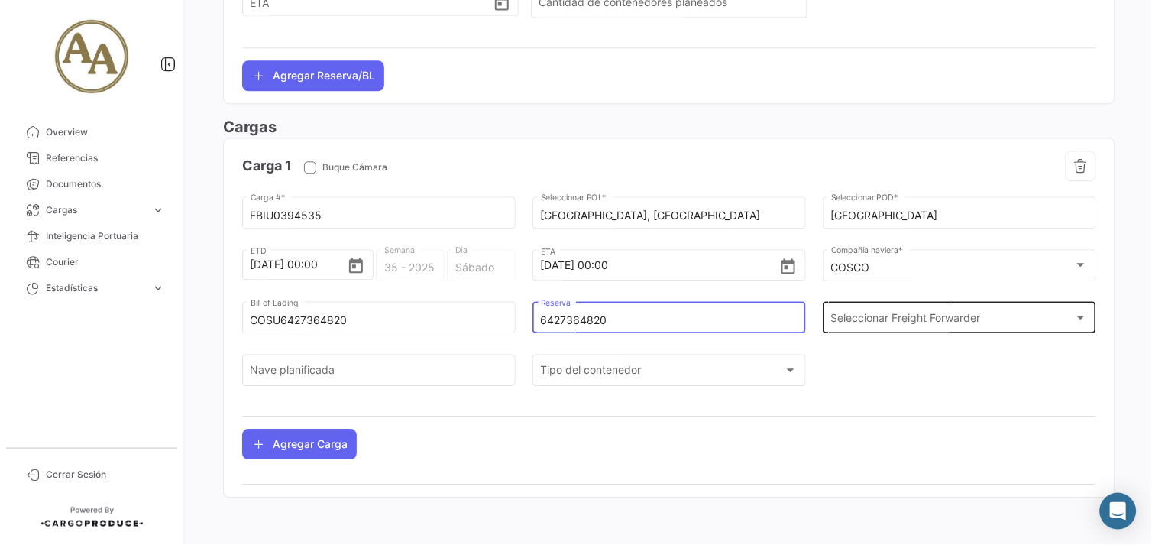
type input "6427364820"
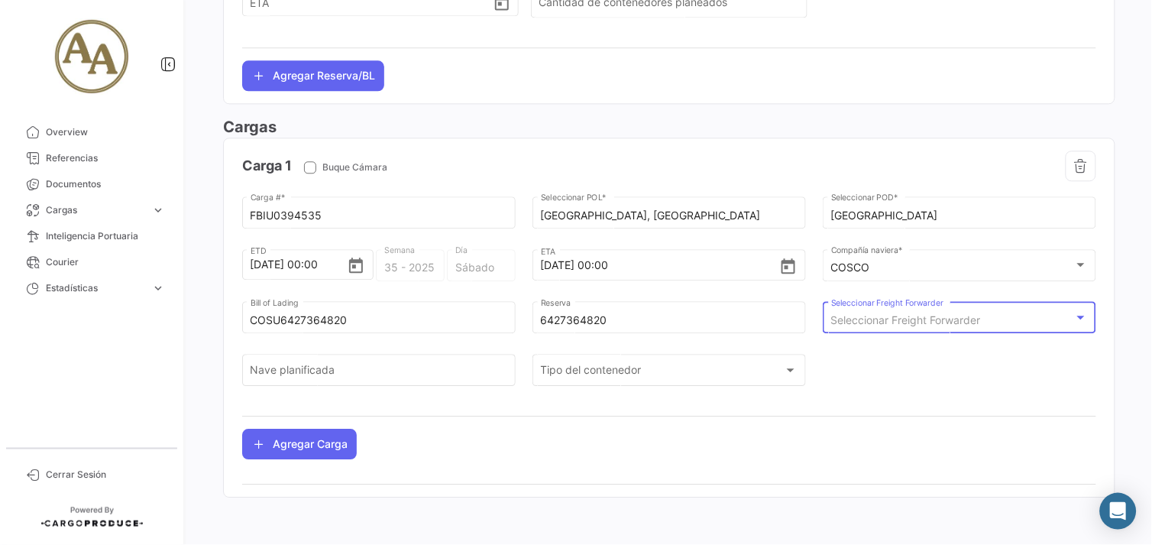
click at [1030, 326] on div "Seleccionar Freight Forwarder" at bounding box center [953, 320] width 244 height 13
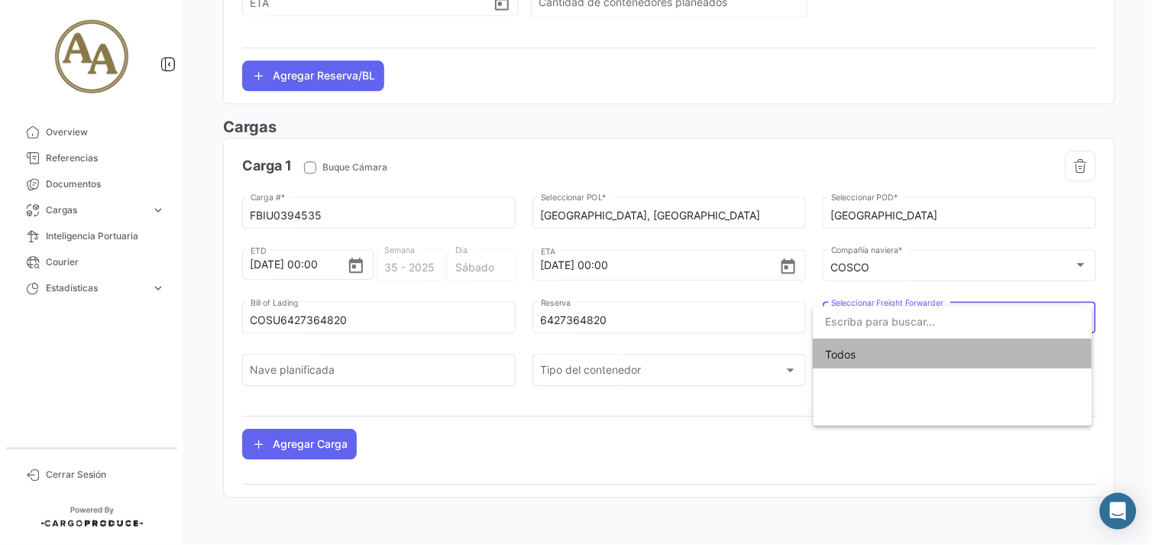
click at [1009, 360] on span "Todos" at bounding box center [953, 354] width 254 height 32
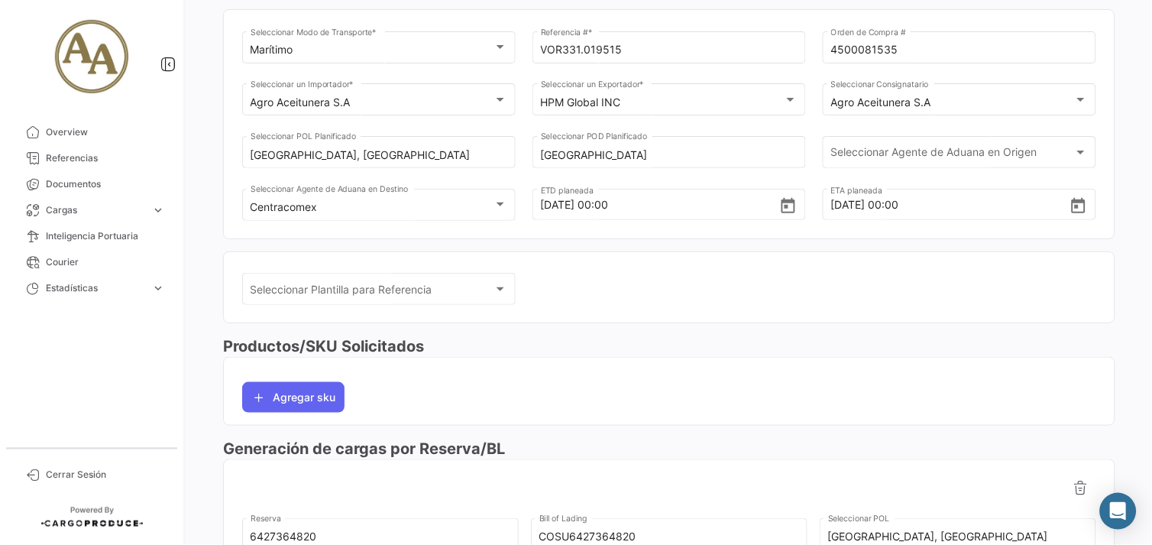
scroll to position [0, 0]
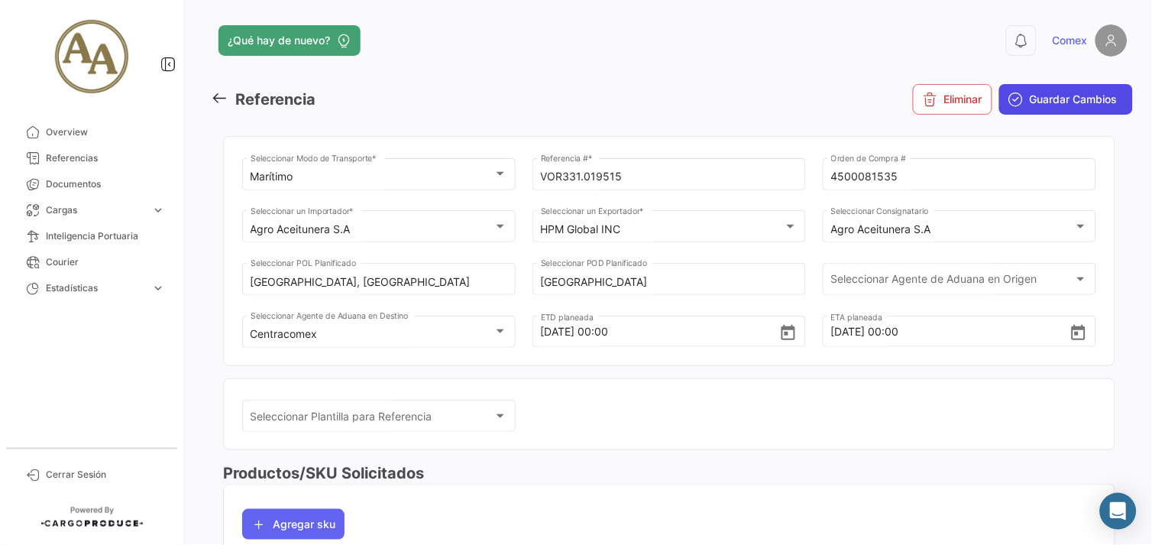
click at [1044, 107] on button "Guardar Cambios" at bounding box center [1066, 99] width 134 height 31
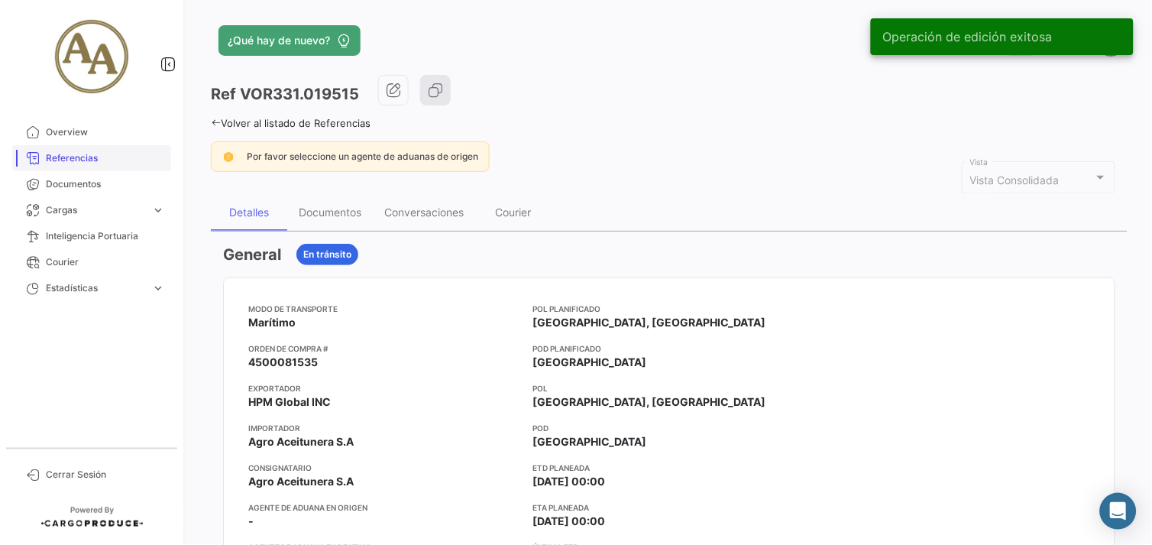
click at [95, 163] on span "Referencias" at bounding box center [105, 158] width 119 height 14
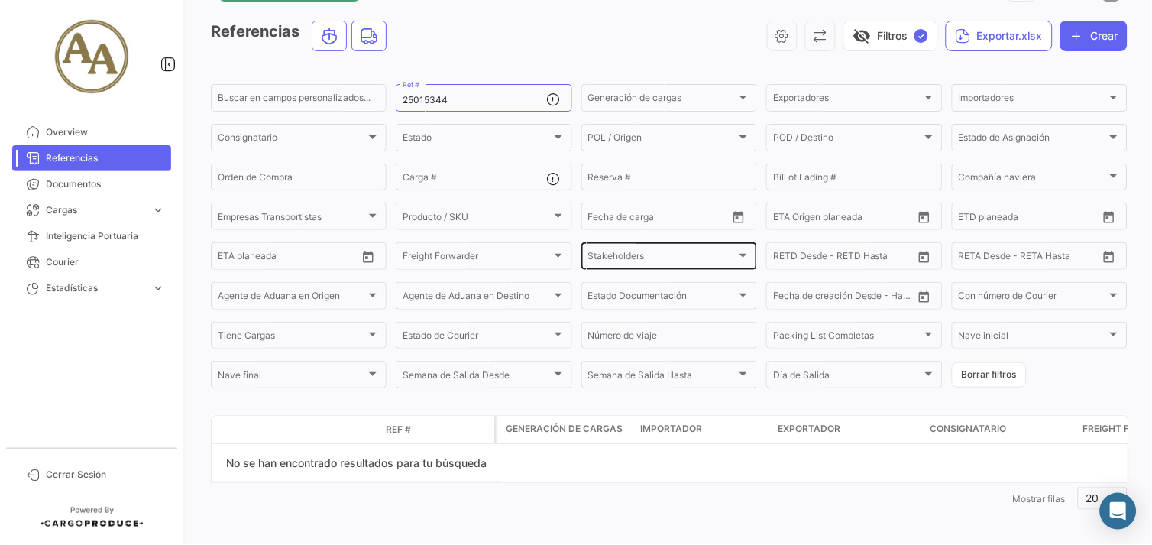
scroll to position [59, 0]
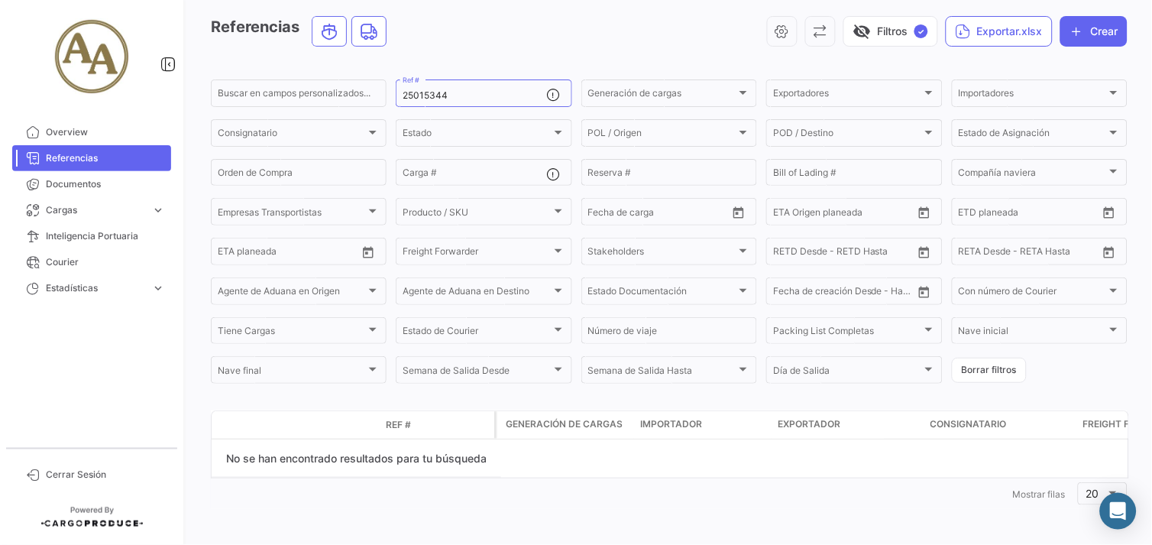
click at [72, 118] on mat-nav-list "Overview Referencias Documentos Cargas expand_more Cargas Marítimas Cargas Terr…" at bounding box center [91, 277] width 183 height 329
click at [86, 122] on link "Overview" at bounding box center [91, 132] width 159 height 26
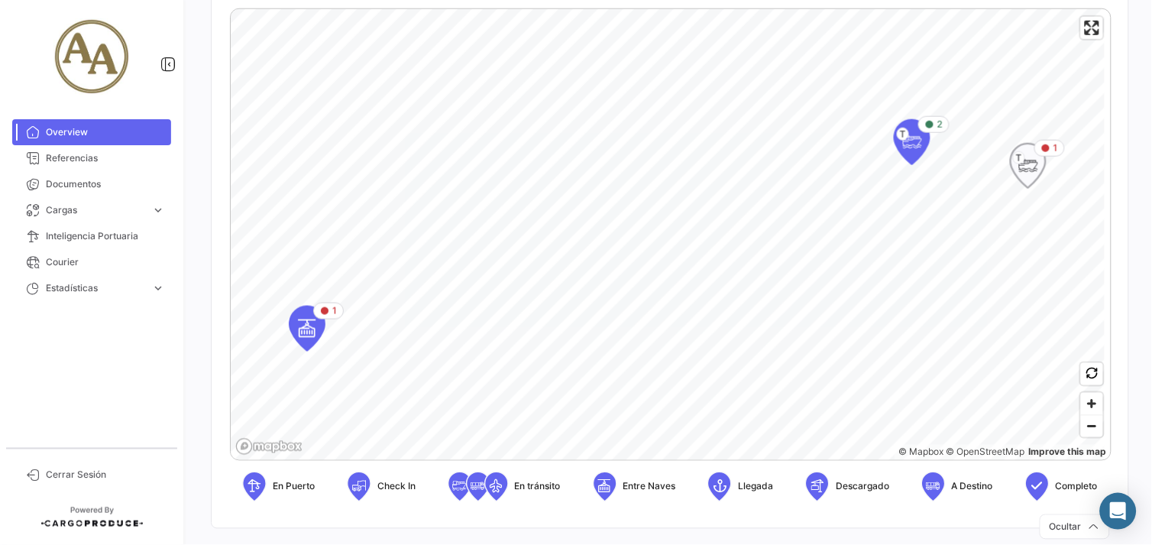
scroll to position [339, 0]
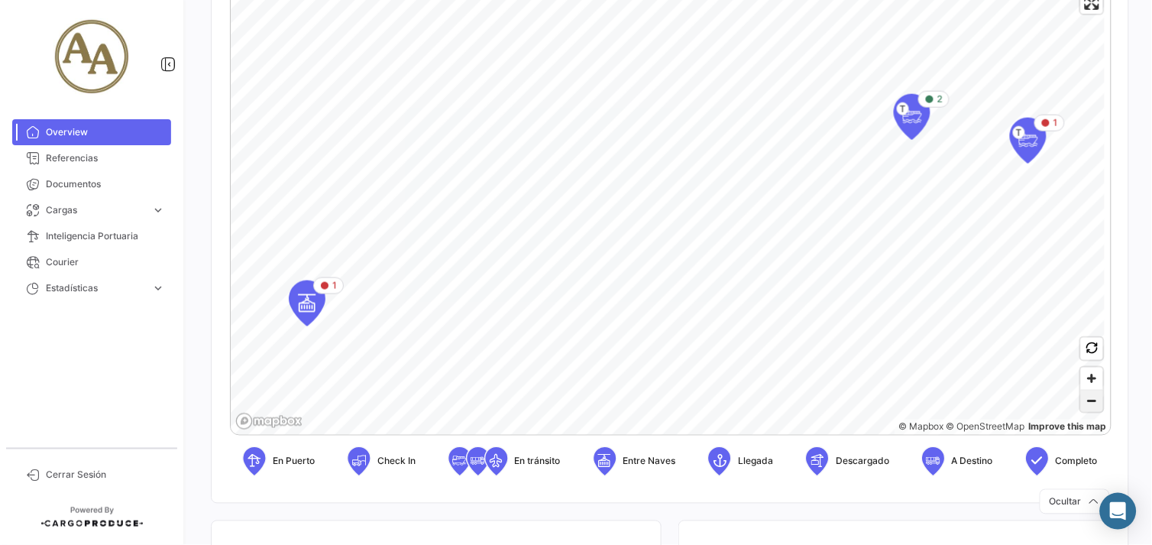
click at [1087, 401] on span "Zoom out" at bounding box center [1092, 400] width 22 height 21
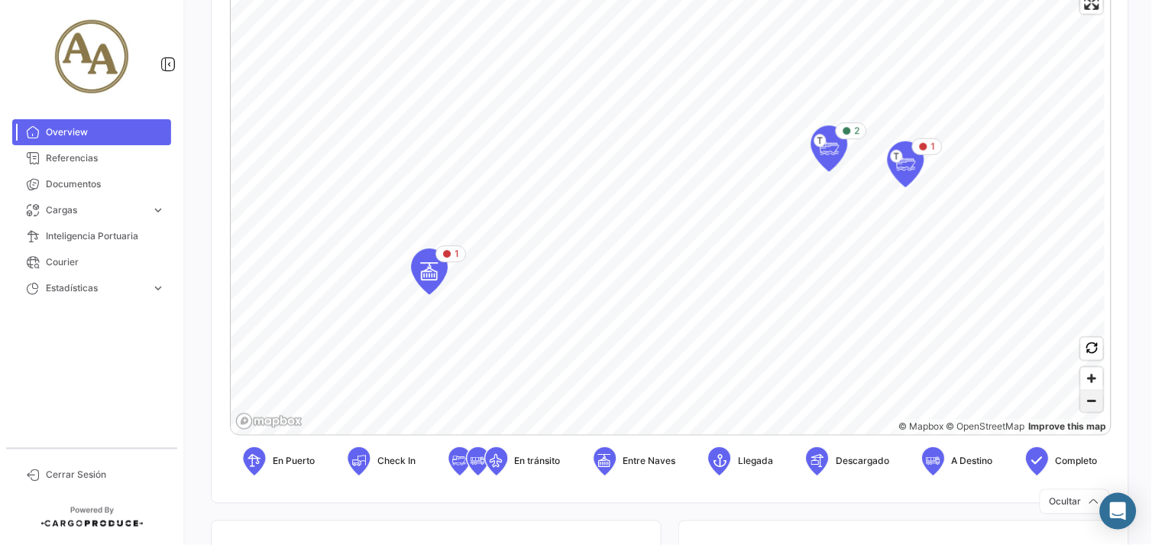
click at [1087, 401] on span "Zoom out" at bounding box center [1092, 400] width 22 height 21
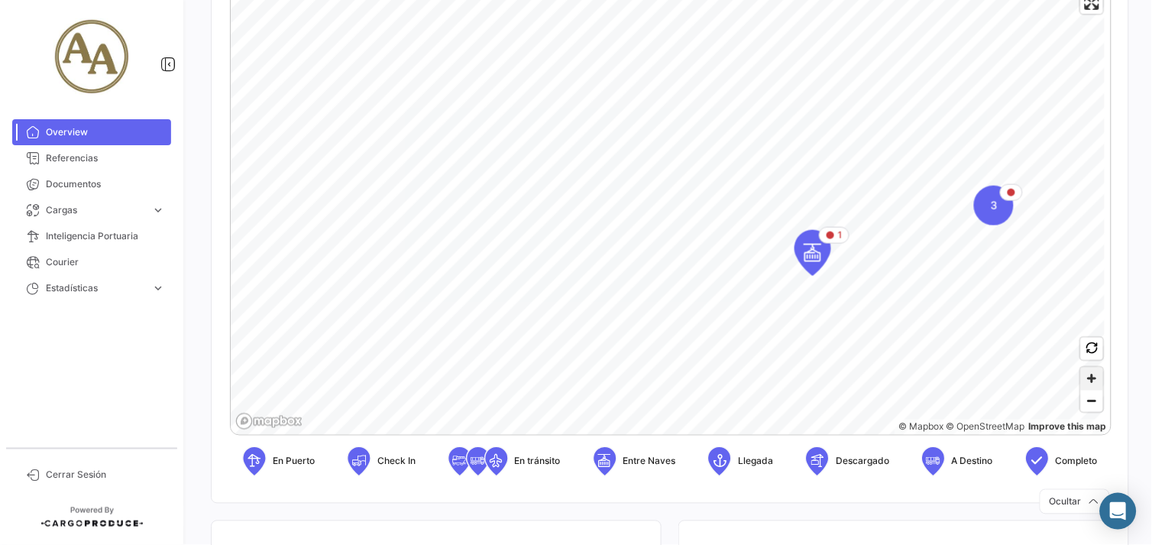
click at [1086, 376] on span "Zoom in" at bounding box center [1092, 378] width 22 height 22
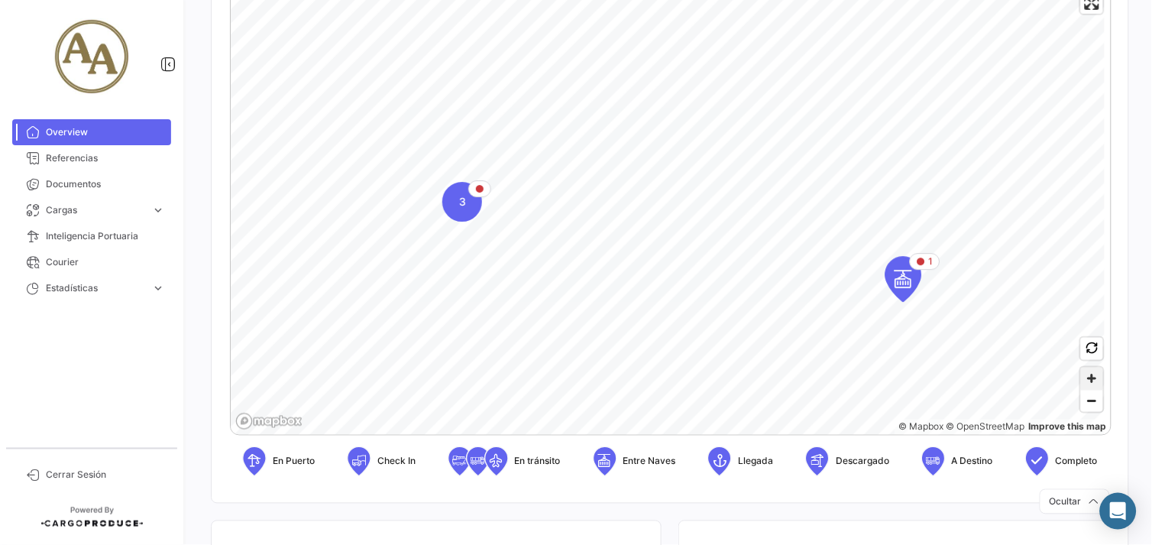
drag, startPoint x: 1086, startPoint y: 374, endPoint x: 1075, endPoint y: 365, distance: 14.7
click at [1086, 373] on span "Zoom in" at bounding box center [1092, 378] width 22 height 22
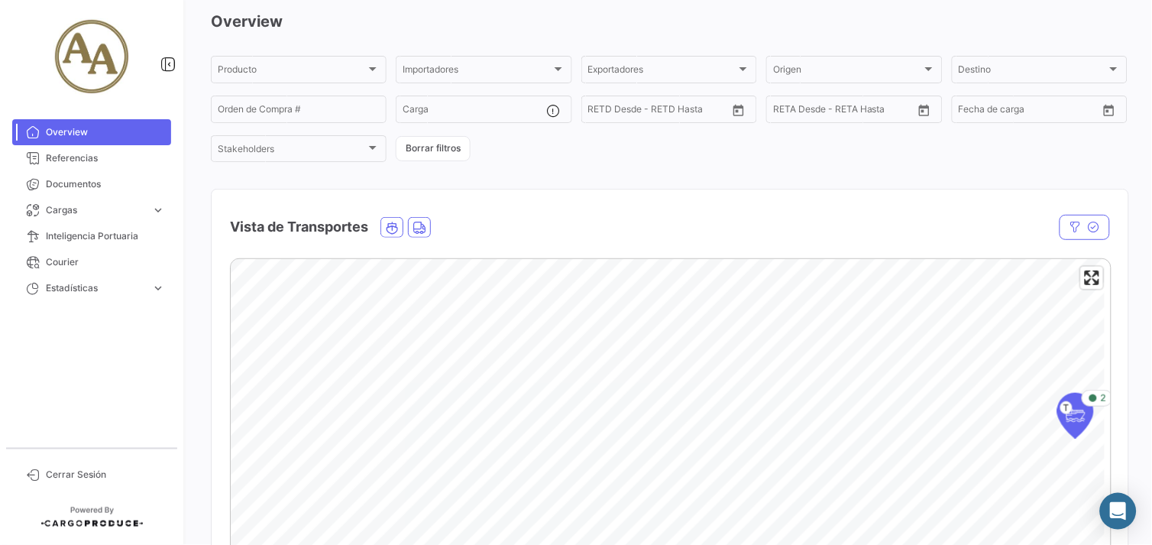
scroll to position [170, 0]
